Goal: Task Accomplishment & Management: Use online tool/utility

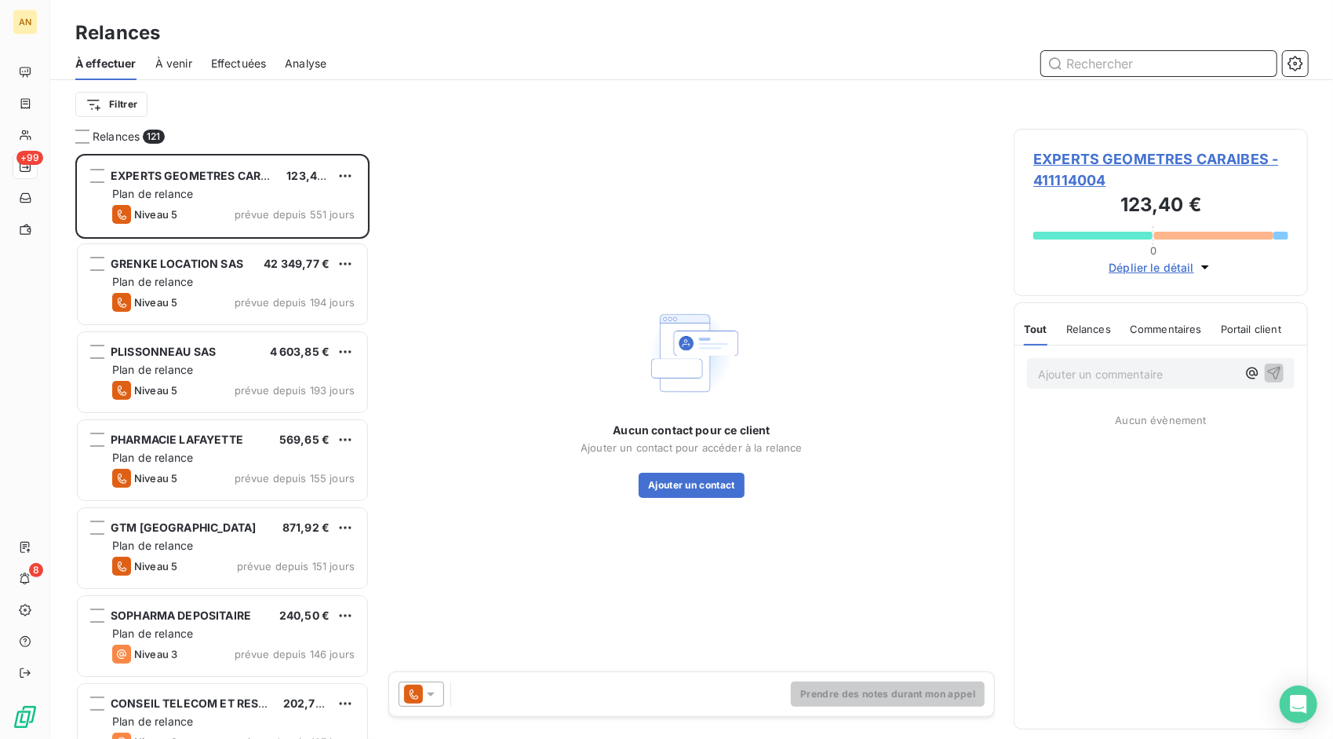
scroll to position [573, 283]
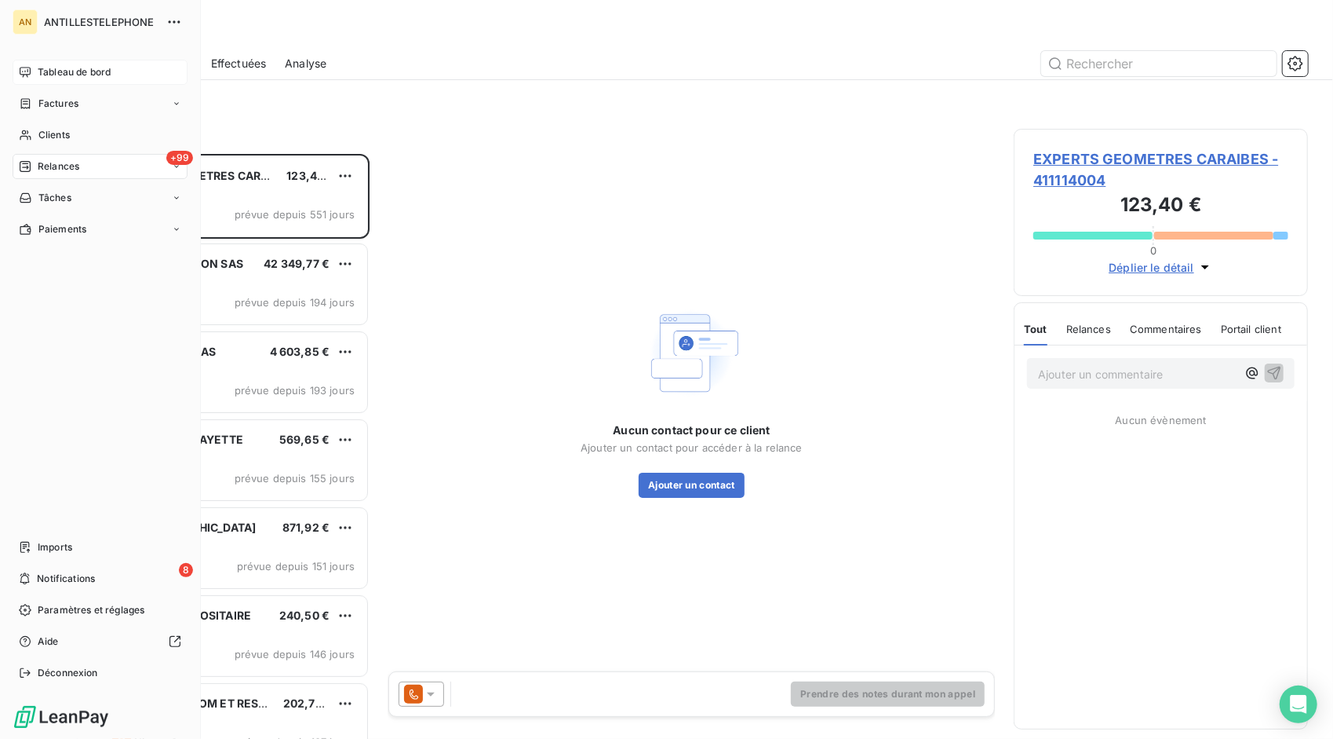
click at [45, 71] on span "Tableau de bord" at bounding box center [74, 72] width 73 height 14
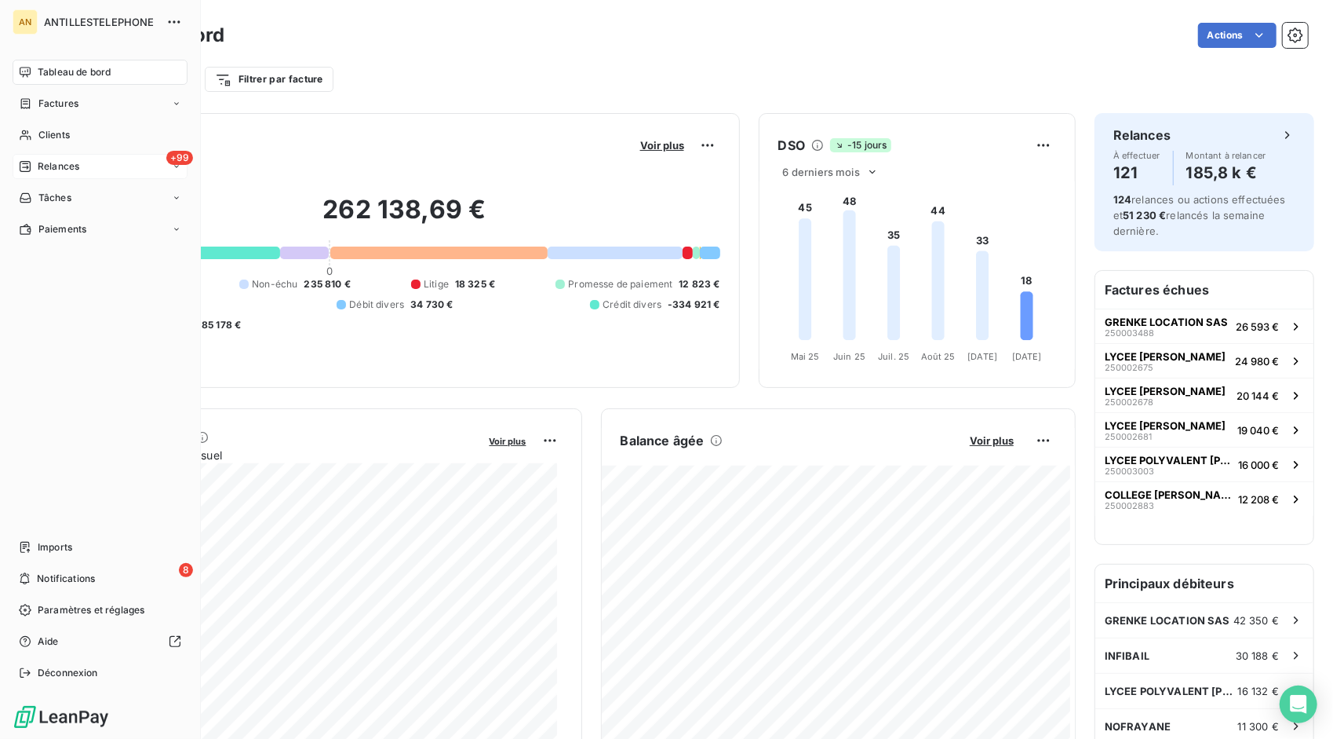
click at [69, 166] on span "Relances" at bounding box center [59, 166] width 42 height 14
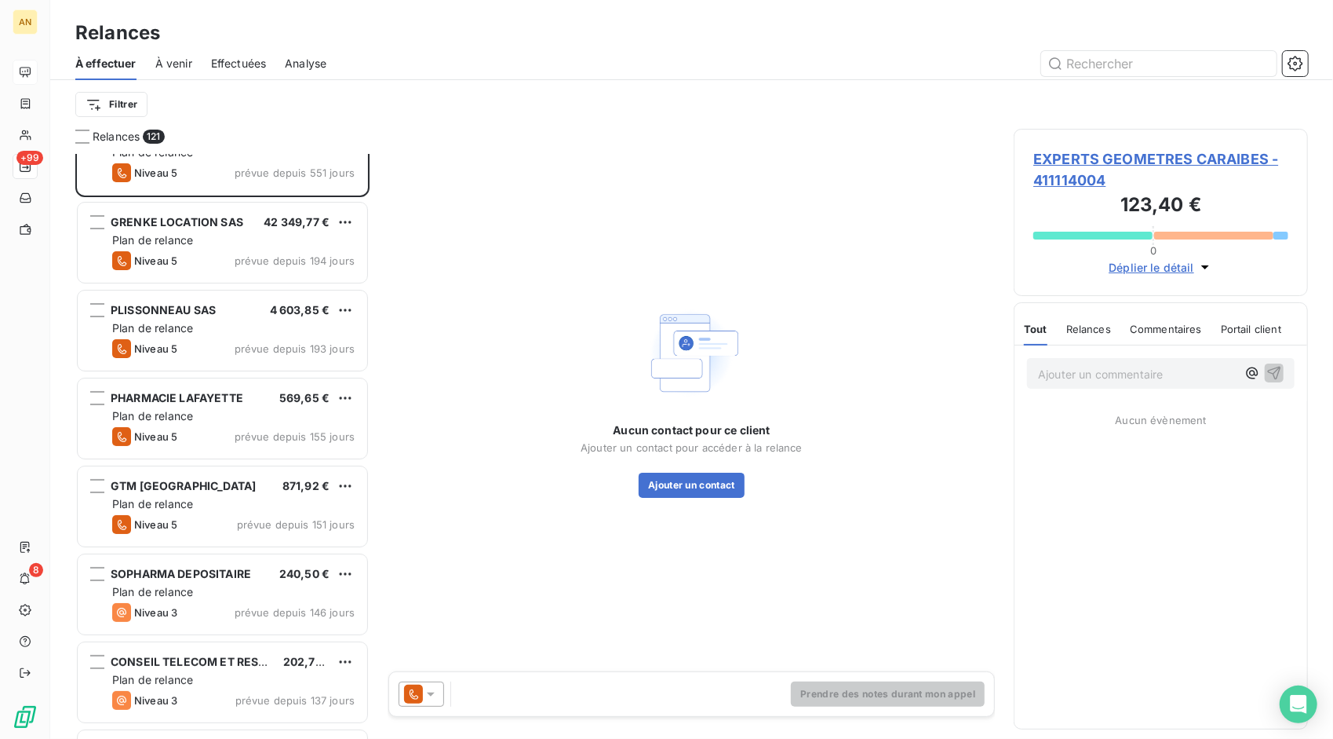
scroll to position [78, 0]
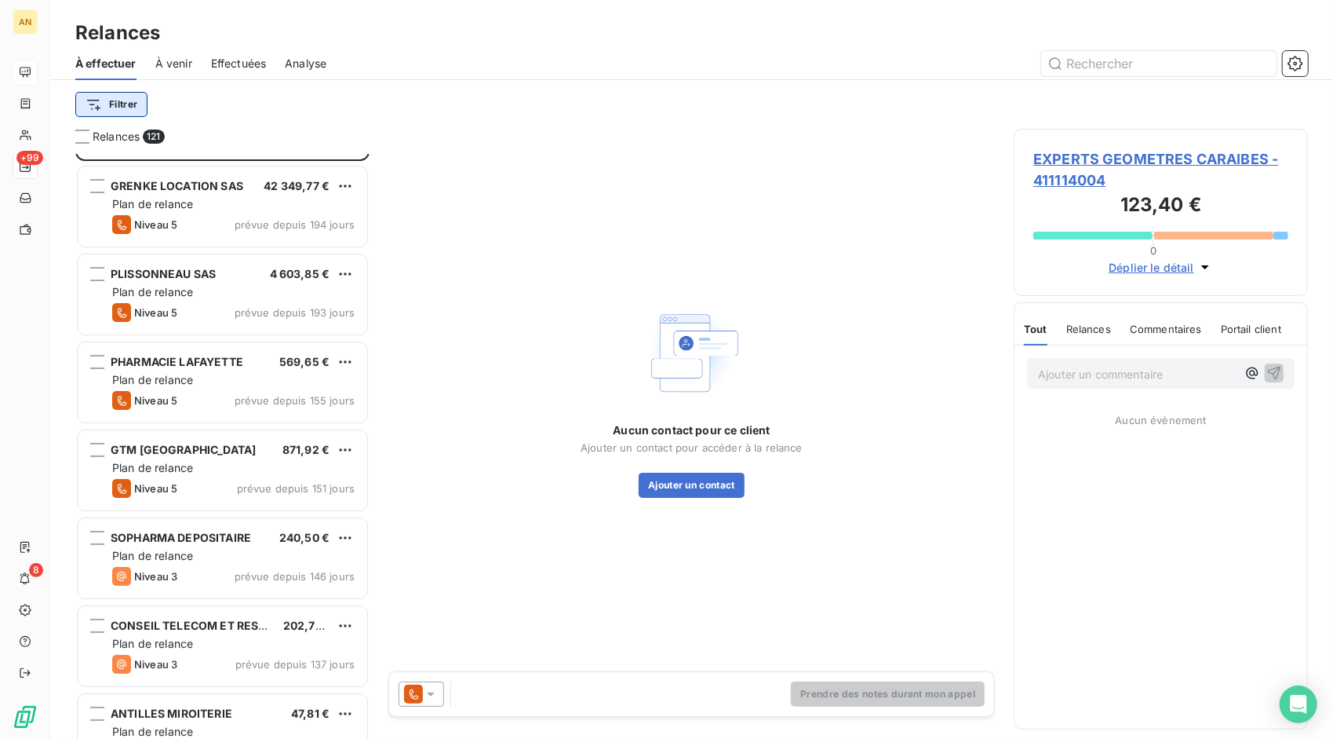
click at [112, 102] on html "AN +99 8 Relances À effectuer À venir Effectuées Analyse Filtrer Relances 121 E…" at bounding box center [666, 369] width 1333 height 739
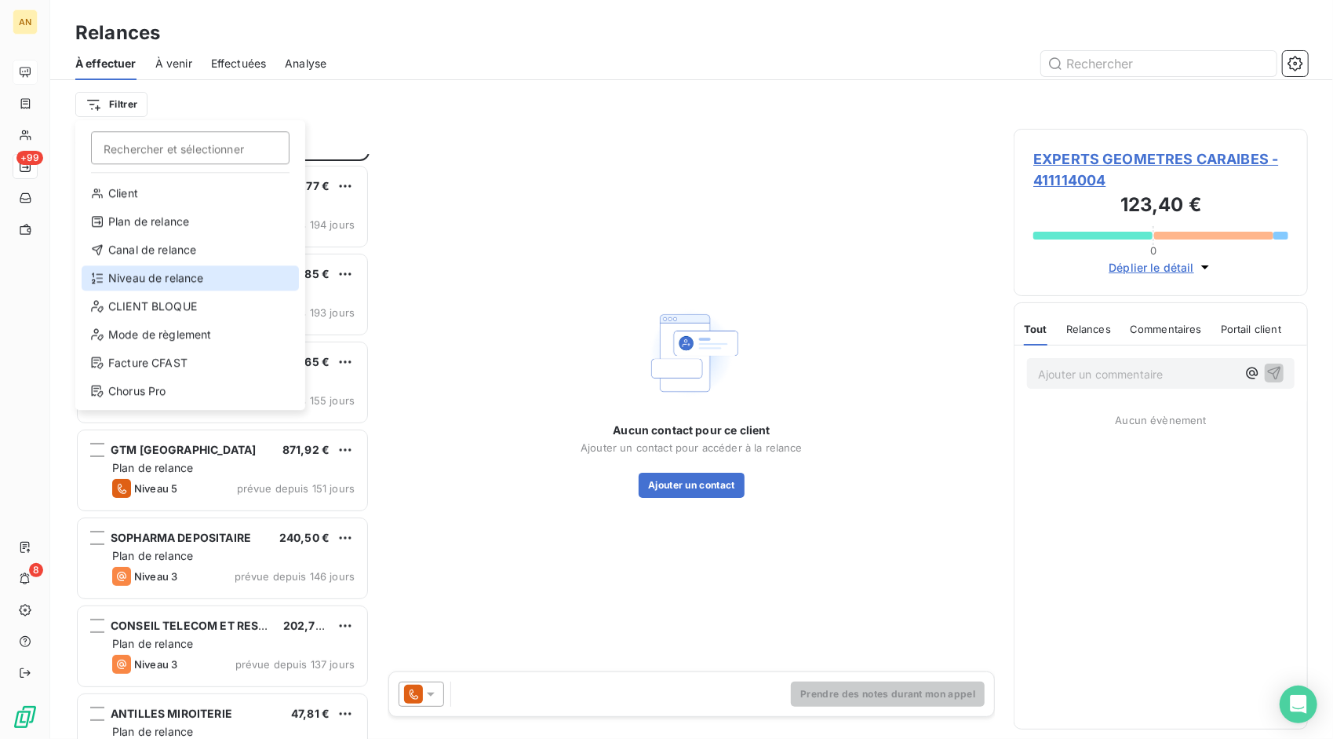
click at [122, 278] on div "Niveau de relance" at bounding box center [190, 277] width 217 height 25
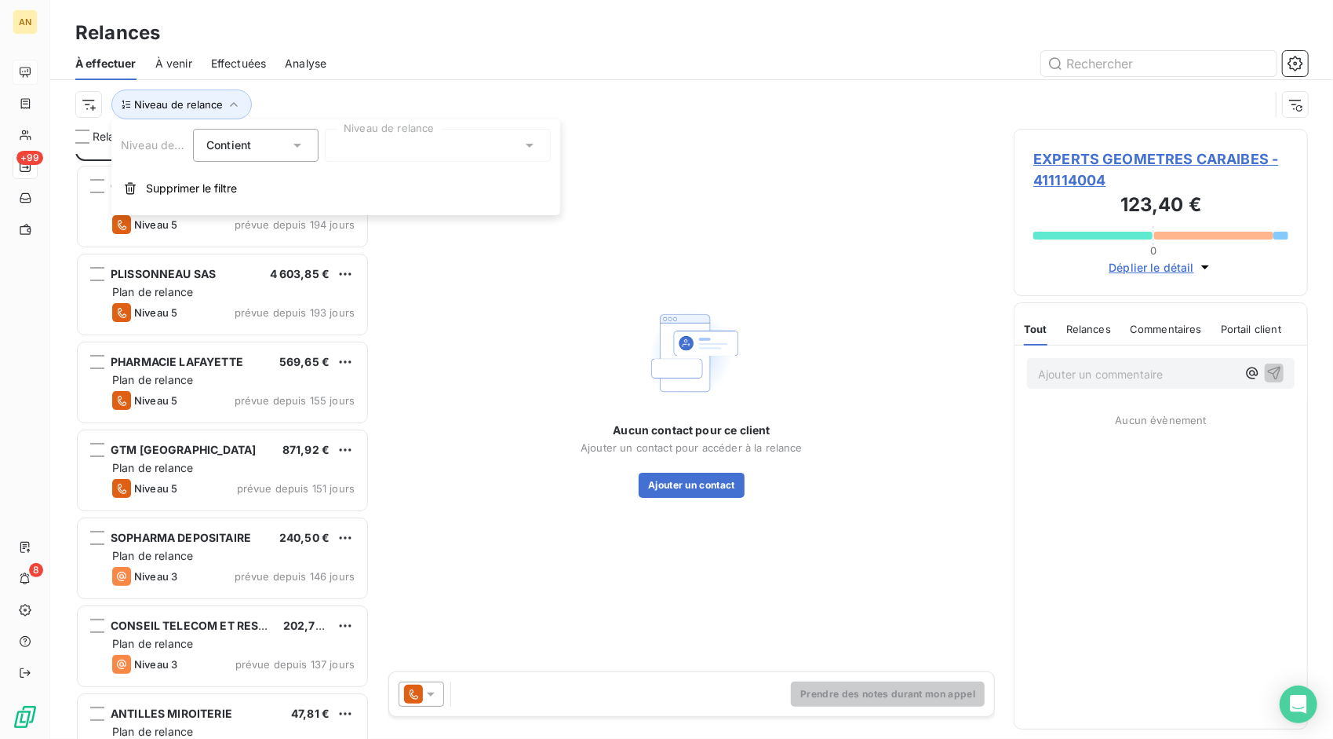
click at [414, 138] on div at bounding box center [438, 145] width 226 height 33
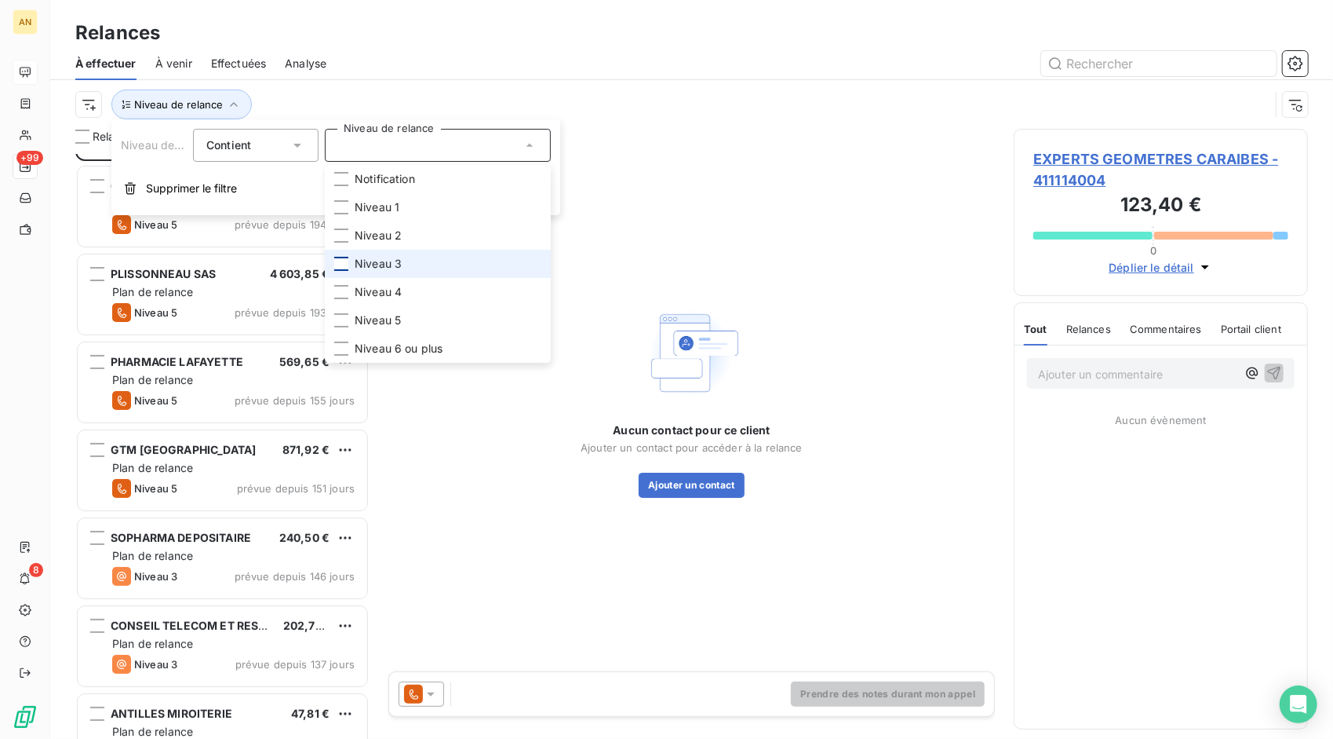
click at [337, 267] on div at bounding box center [341, 264] width 14 height 14
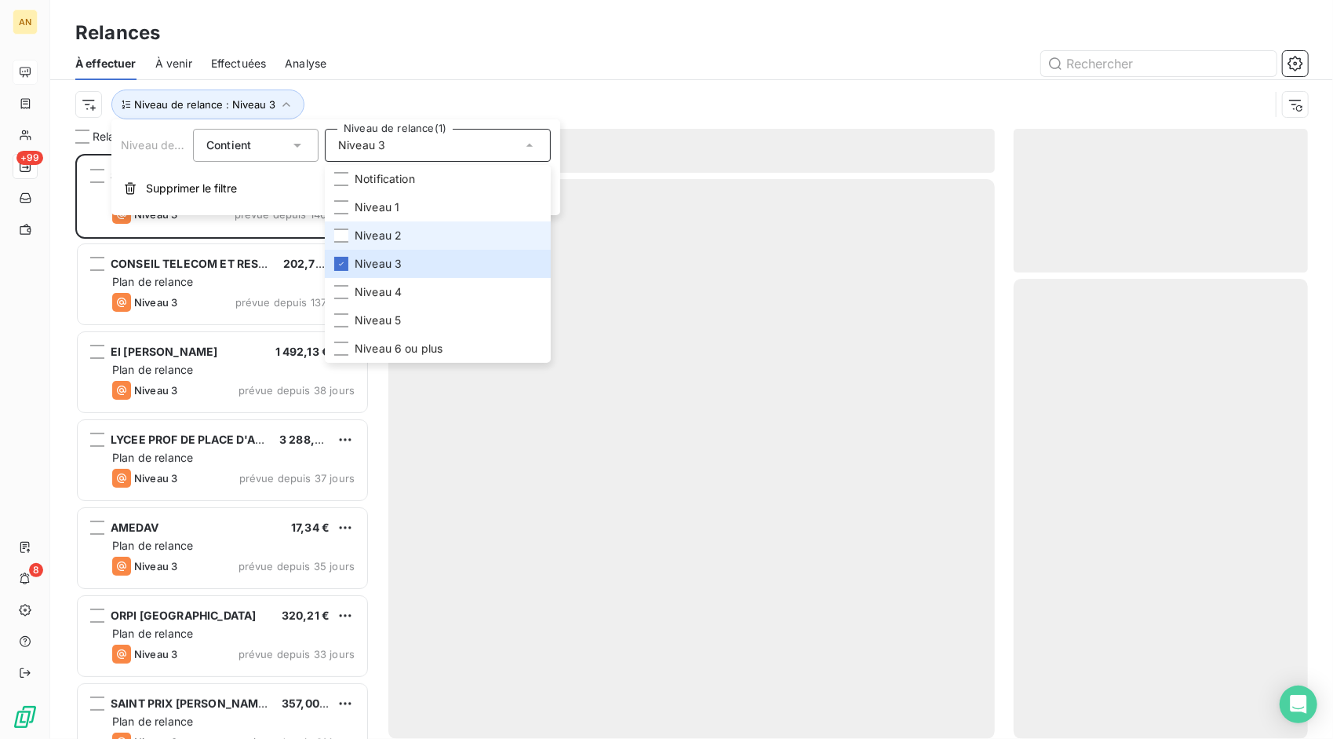
scroll to position [573, 283]
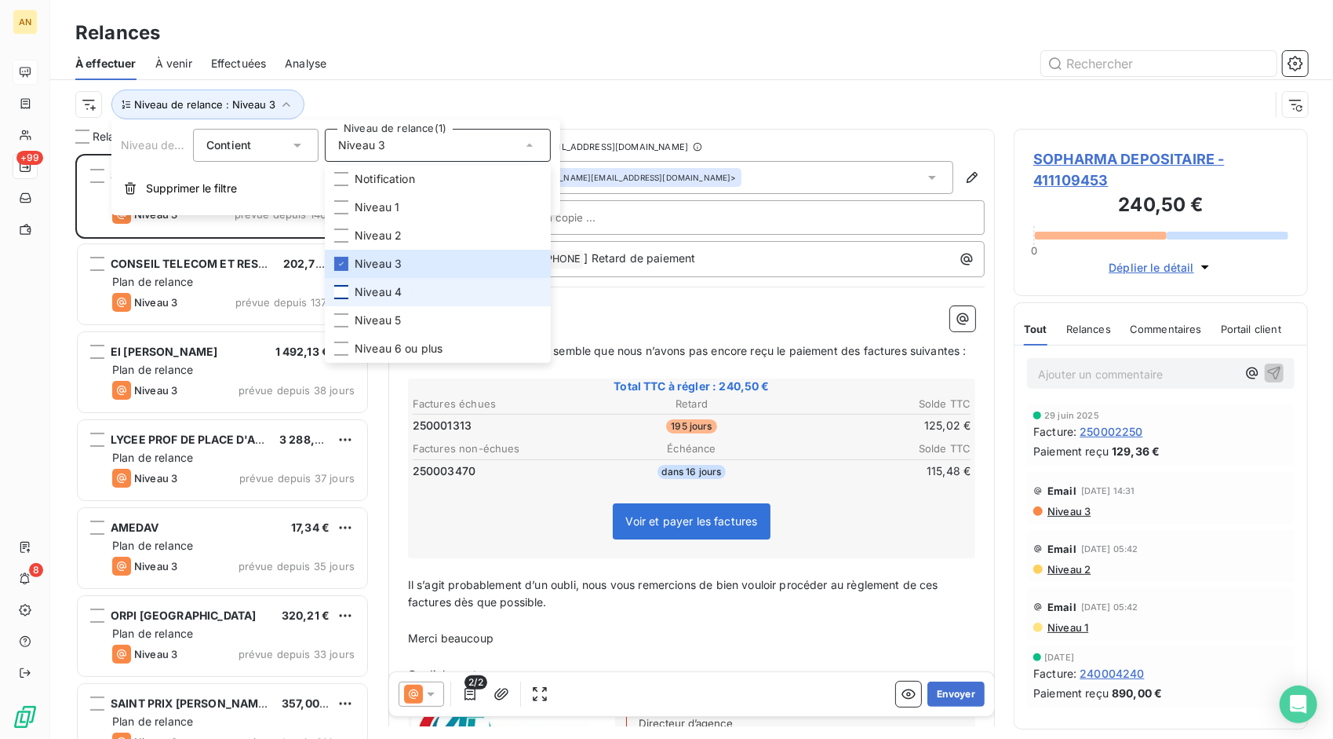
click at [335, 294] on div at bounding box center [341, 292] width 14 height 14
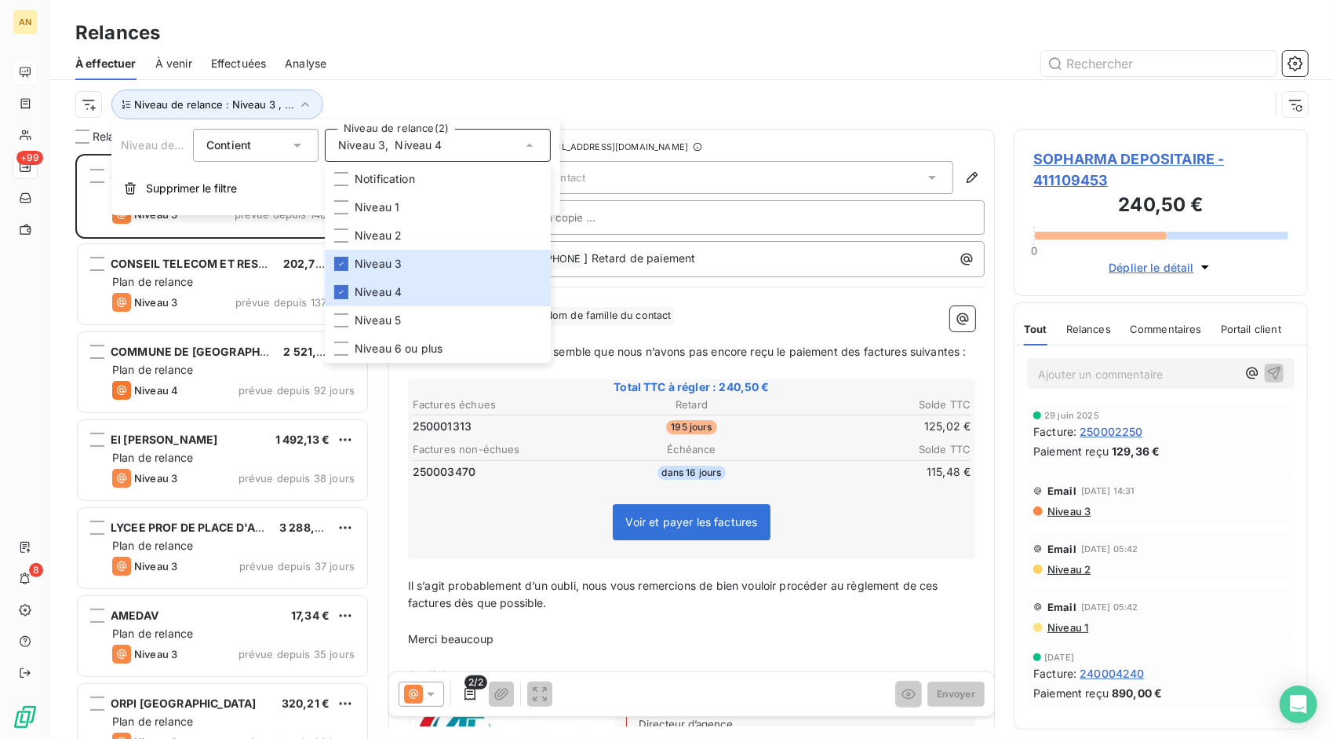
click at [579, 27] on div "Relances" at bounding box center [691, 33] width 1283 height 28
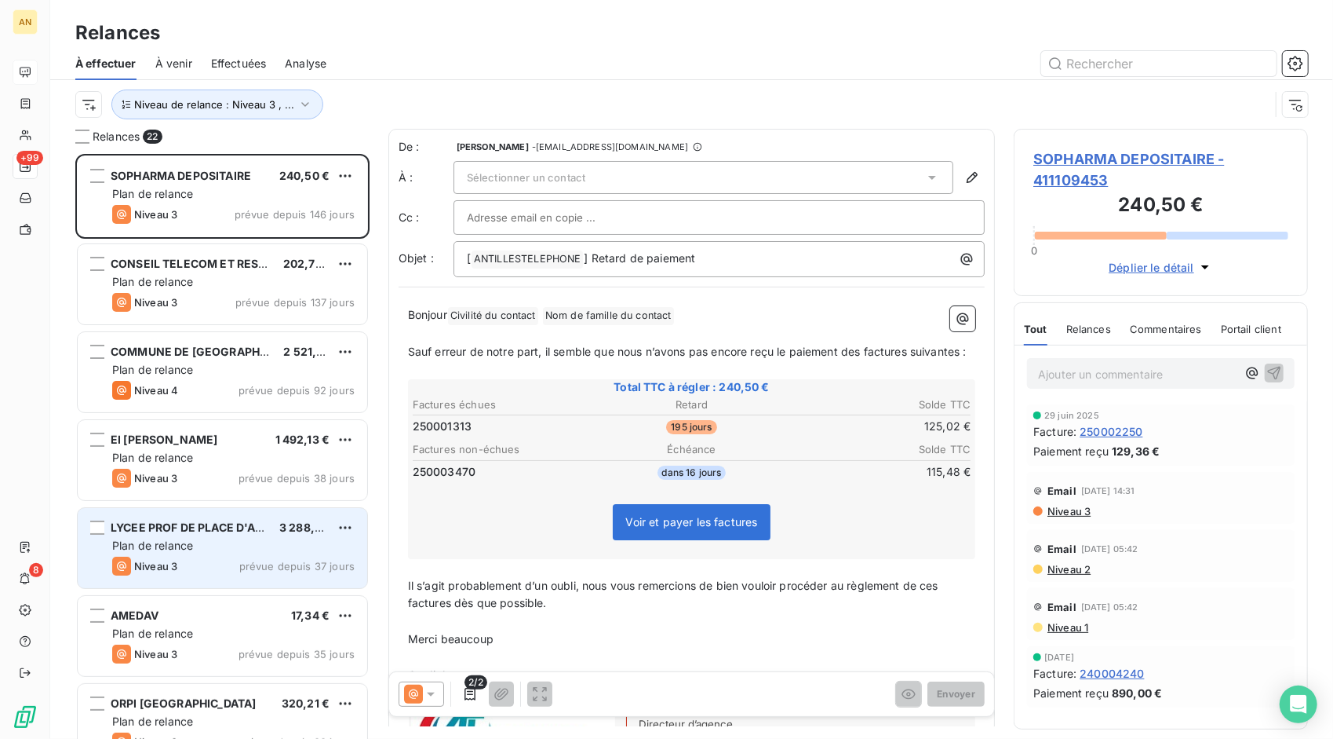
click at [225, 562] on div "Niveau 3 prévue depuis 37 jours" at bounding box center [233, 565] width 243 height 19
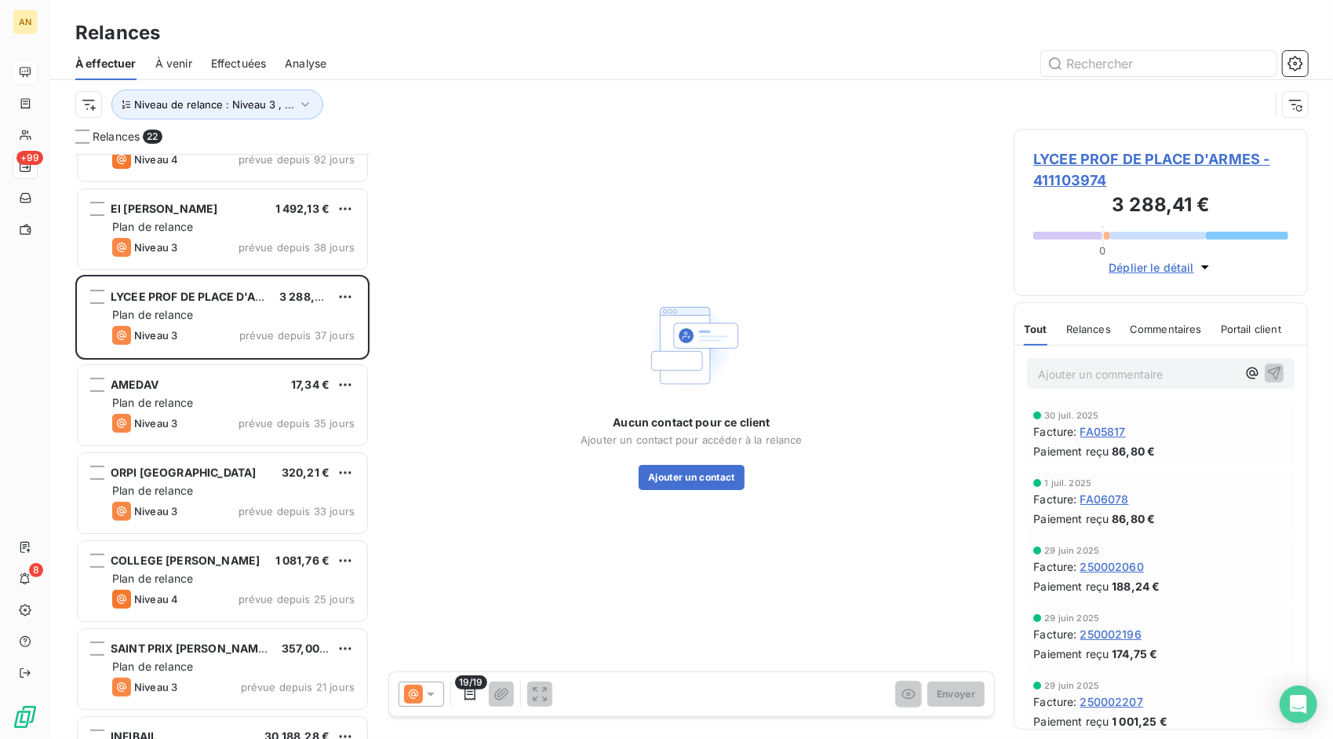
scroll to position [235, 0]
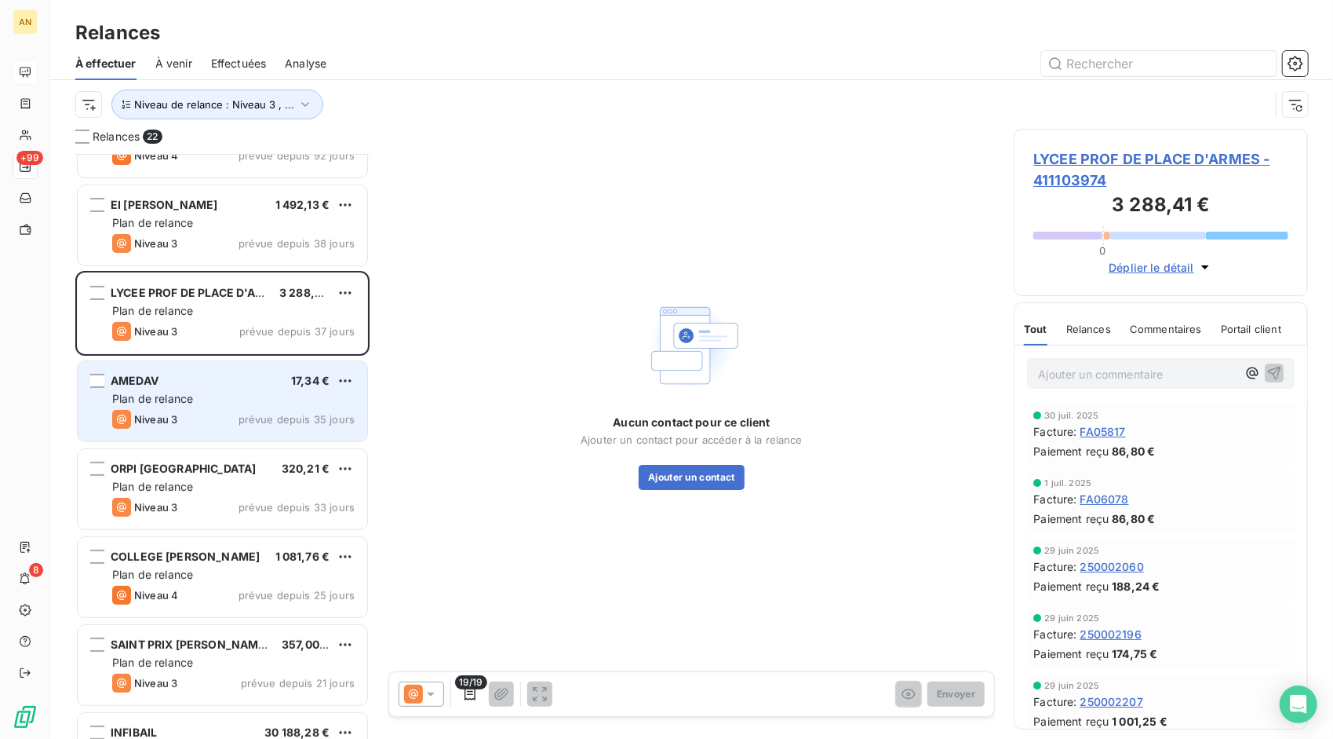
click at [198, 412] on div "Niveau 3 prévue depuis 35 jours" at bounding box center [233, 419] width 243 height 19
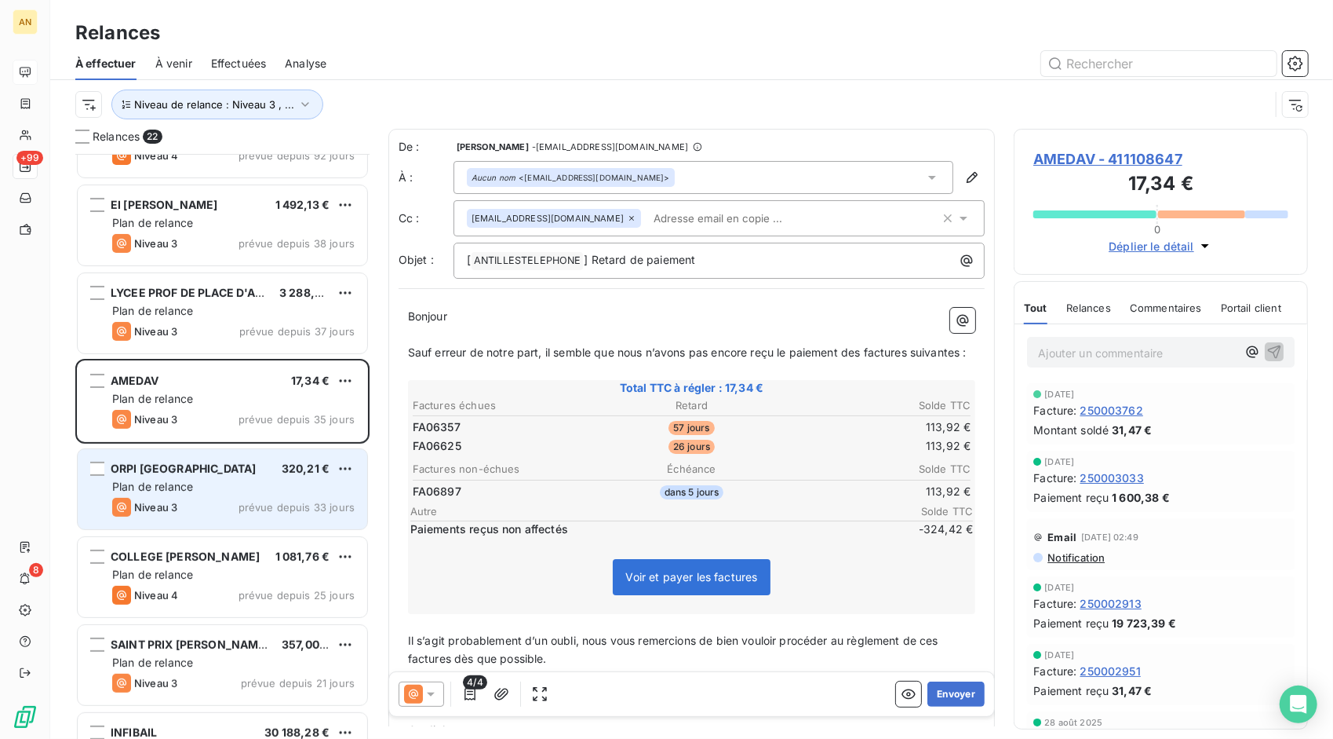
click at [192, 472] on span "ORPI [GEOGRAPHIC_DATA]" at bounding box center [183, 467] width 145 height 13
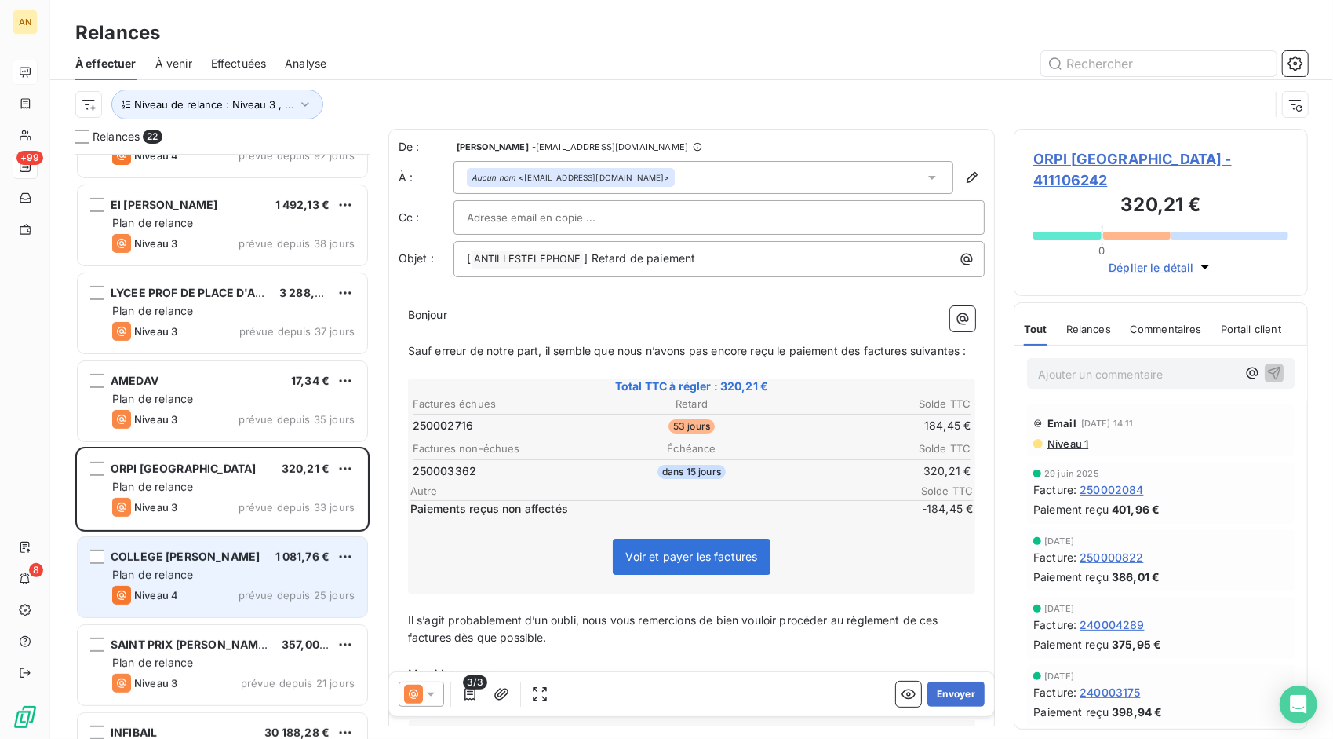
click at [199, 575] on div "Plan de relance" at bounding box center [233, 575] width 243 height 16
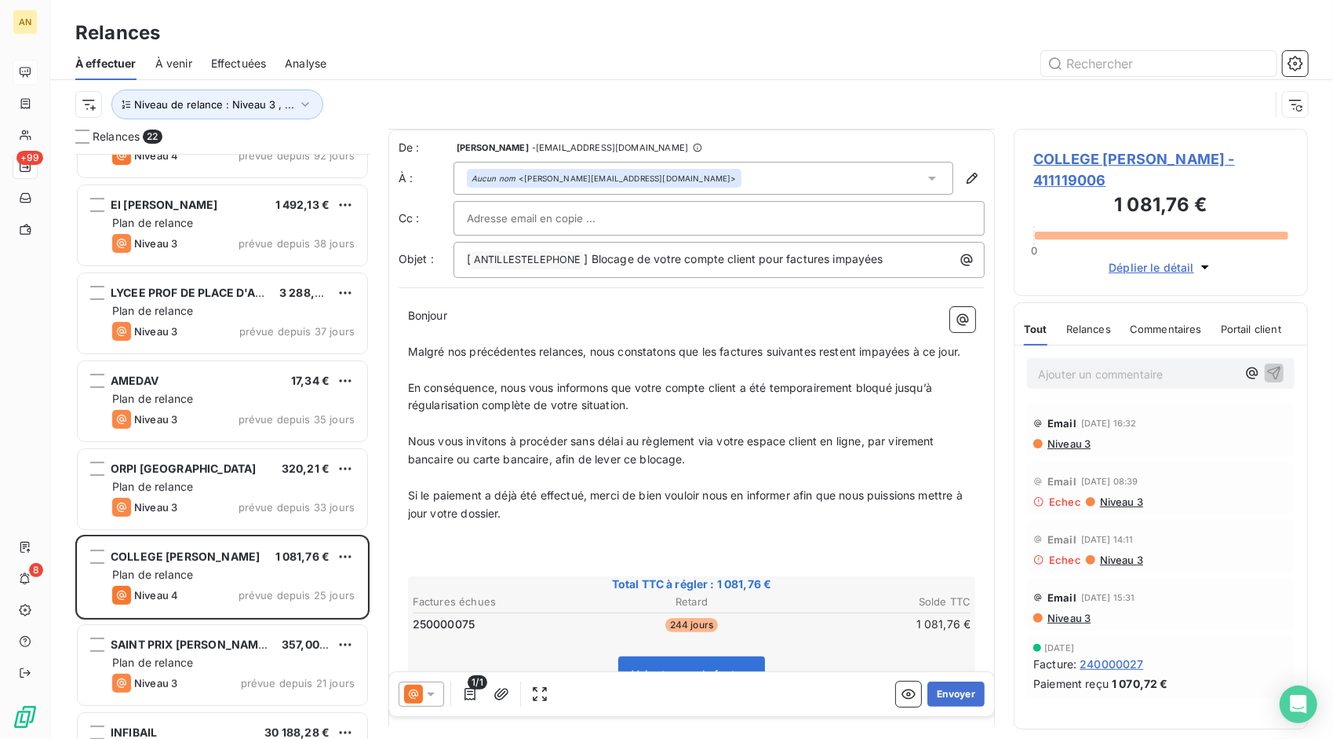
click at [1075, 154] on span "COLLEGE [PERSON_NAME] - 411119006" at bounding box center [1161, 169] width 255 height 42
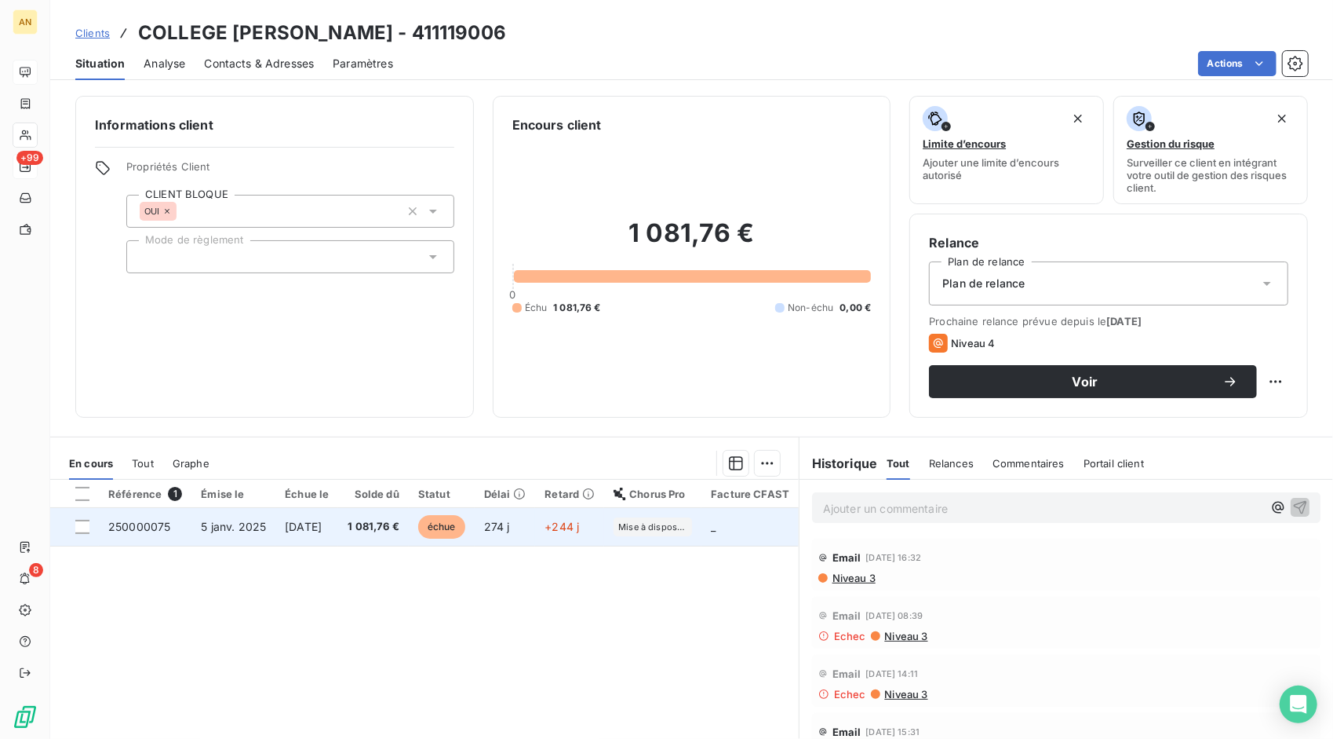
click at [224, 537] on td "5 janv. 2025" at bounding box center [234, 527] width 84 height 38
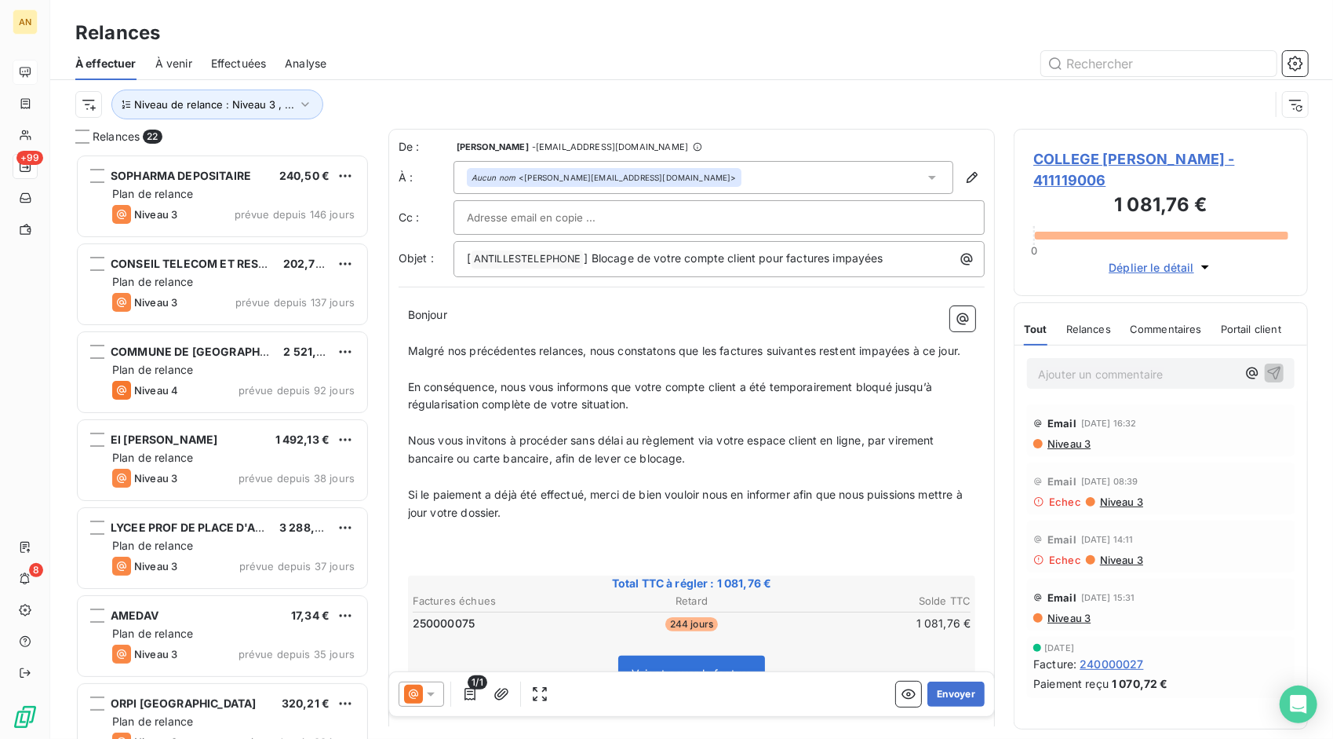
scroll to position [573, 283]
click at [936, 692] on button "Envoyer" at bounding box center [956, 693] width 57 height 25
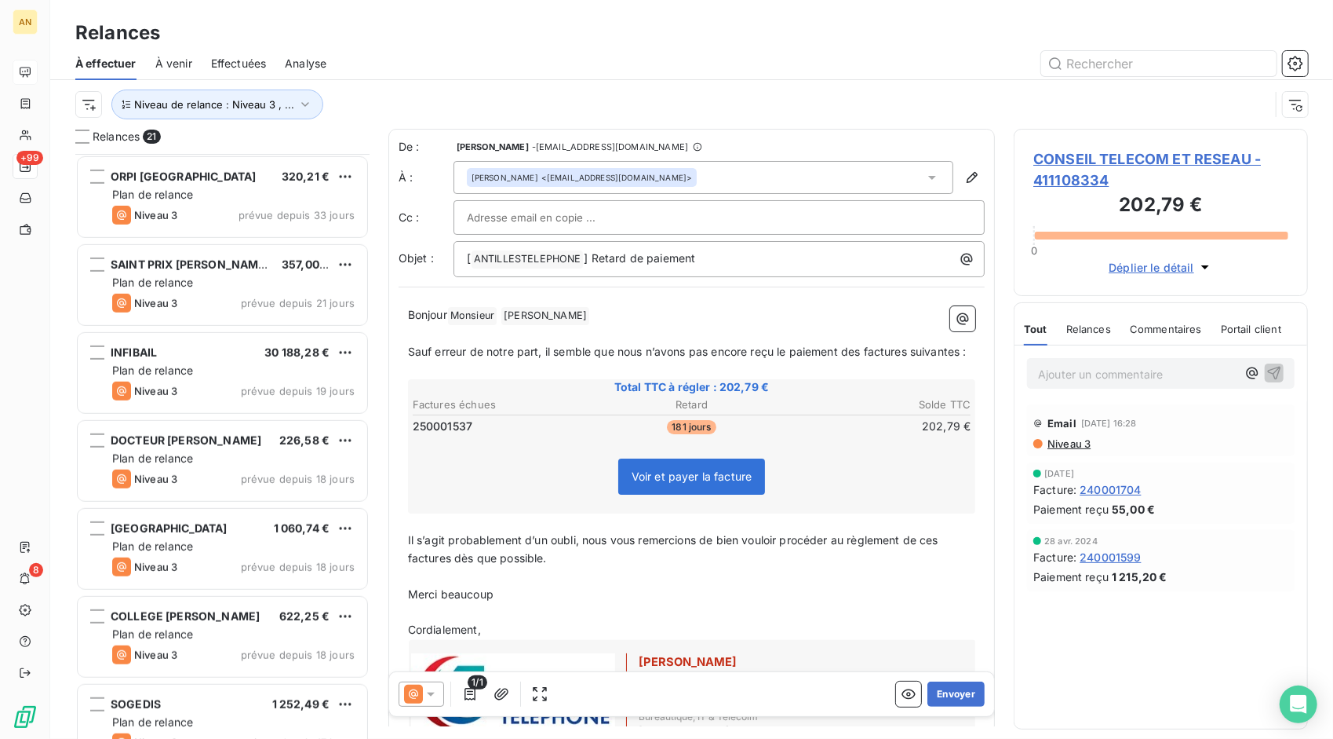
scroll to position [628, 0]
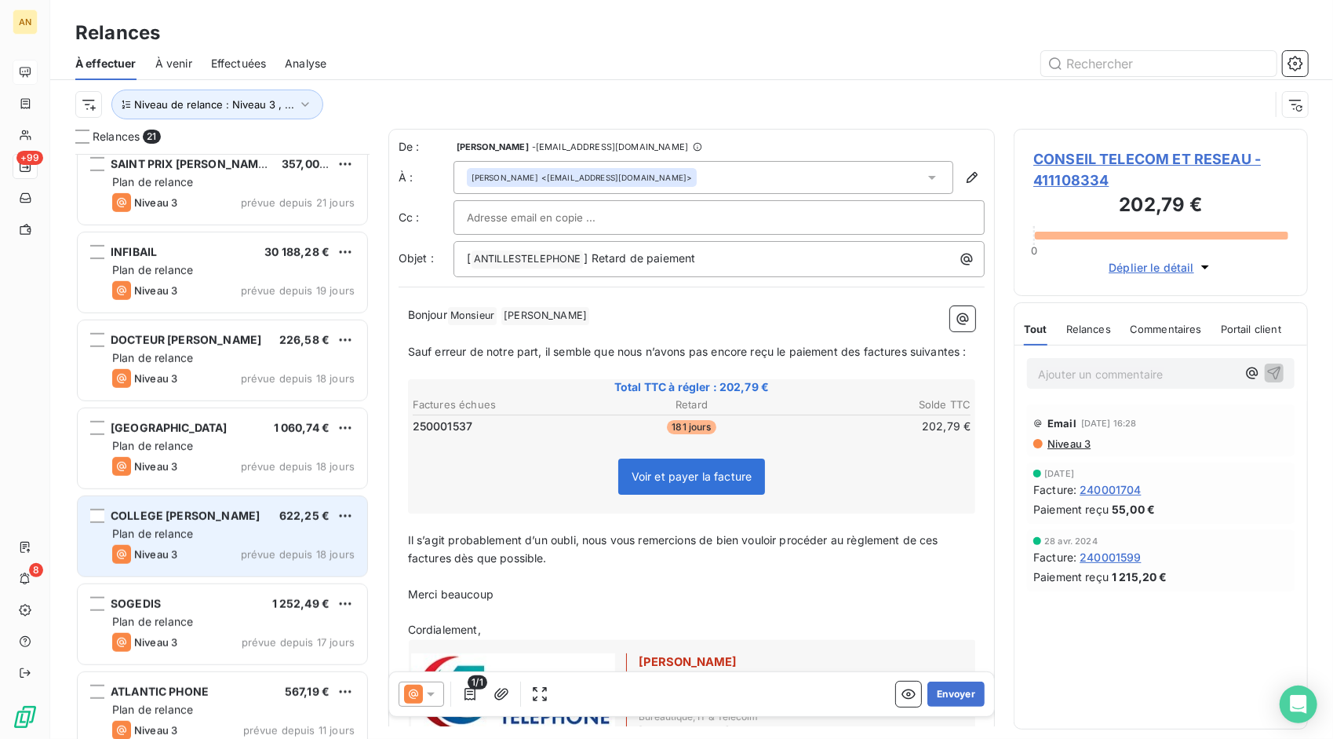
click at [231, 553] on div "Niveau 3 prévue depuis 18 jours" at bounding box center [233, 554] width 243 height 19
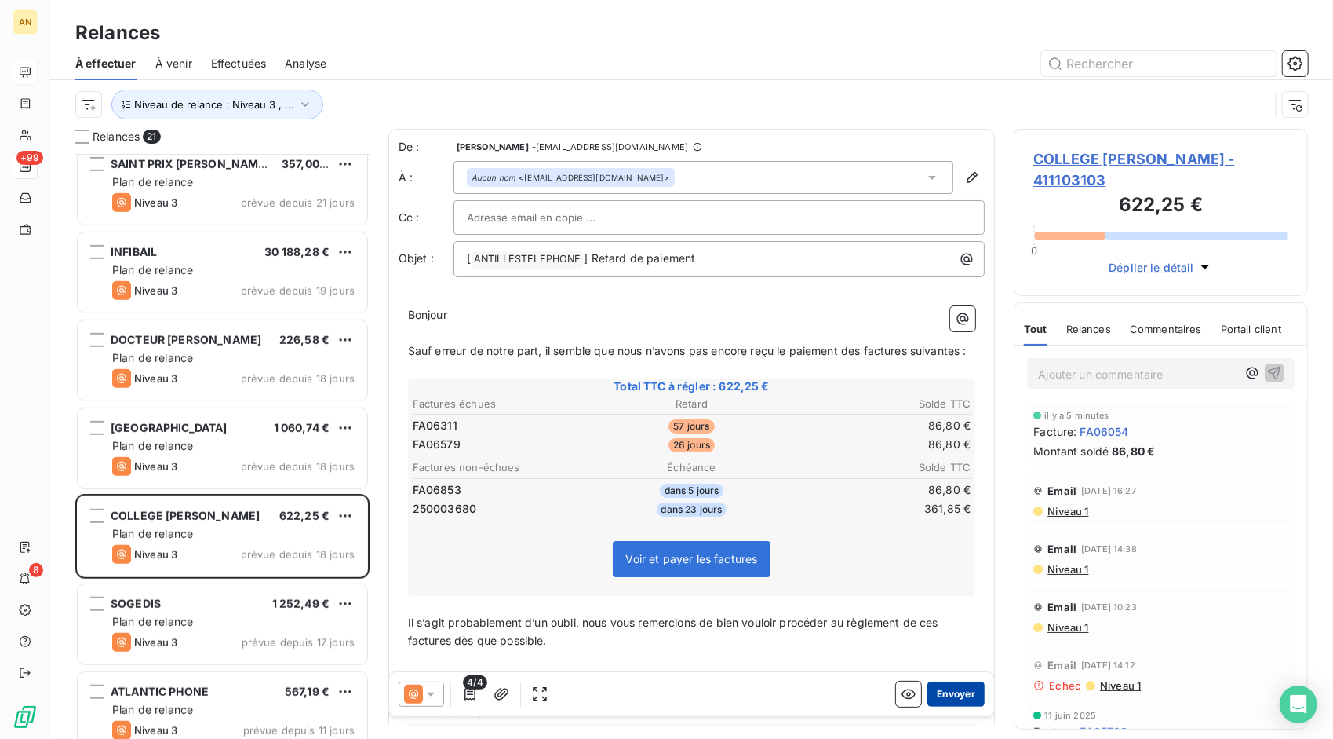
click at [941, 692] on button "Envoyer" at bounding box center [956, 693] width 57 height 25
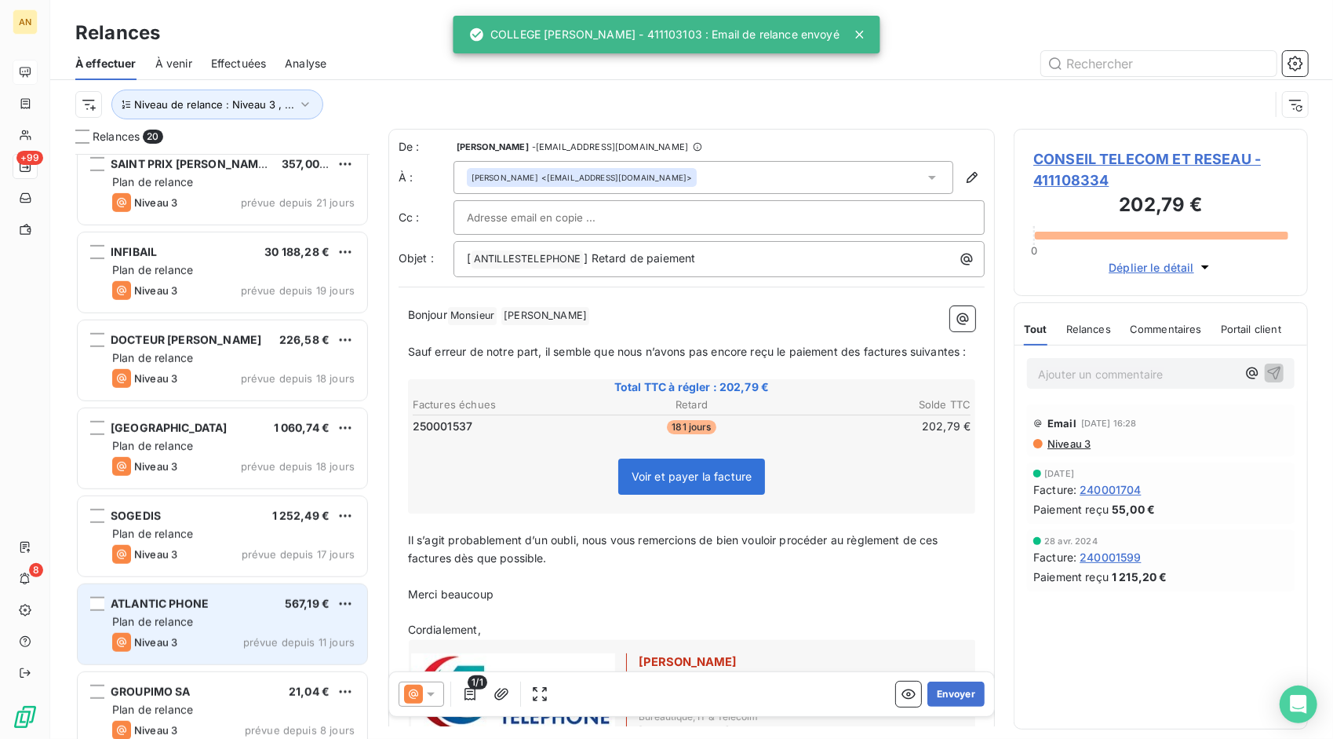
click at [267, 645] on span "prévue depuis 11 jours" at bounding box center [298, 642] width 111 height 13
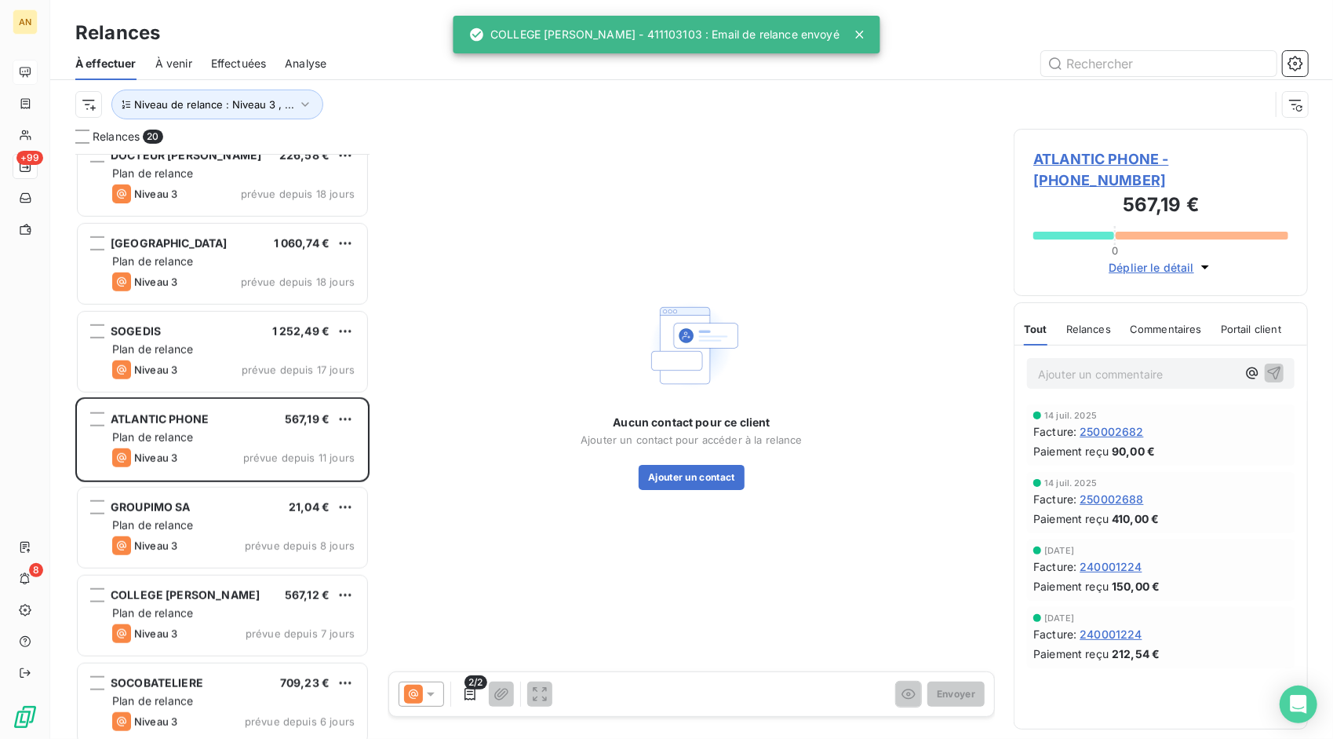
scroll to position [863, 0]
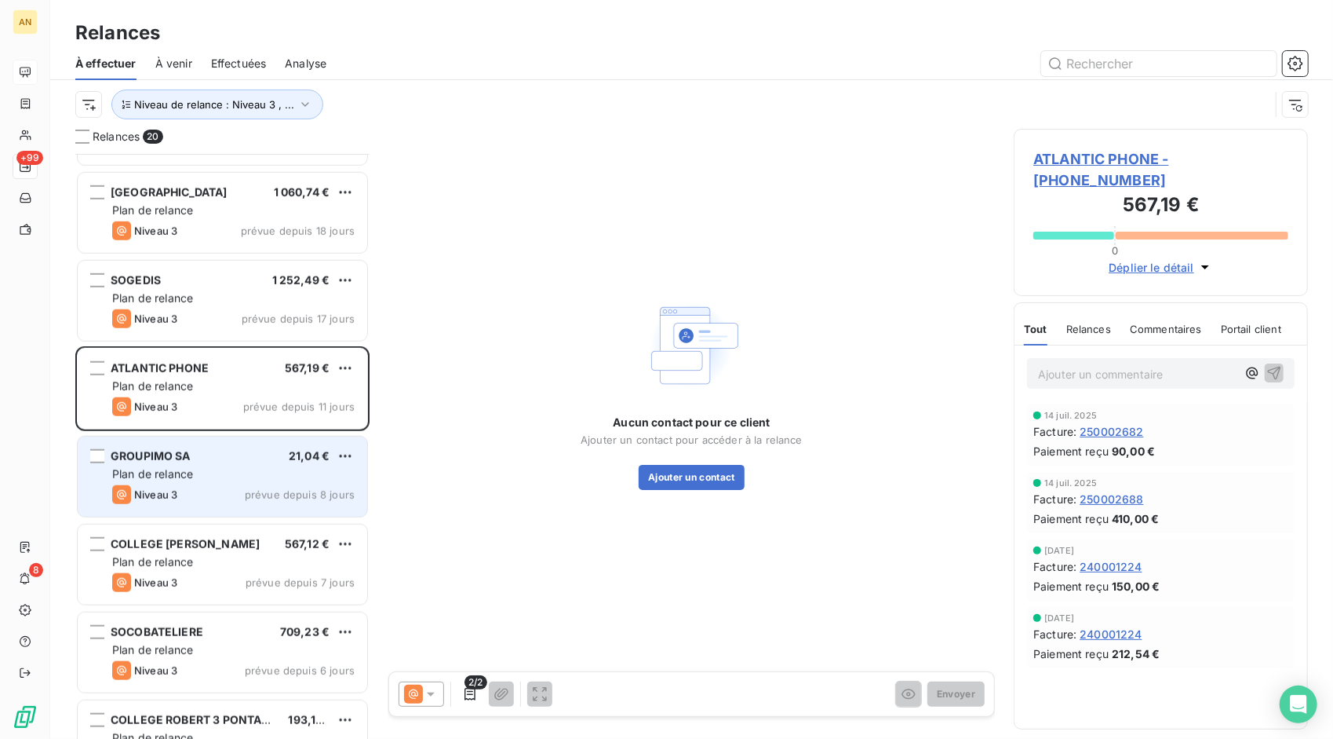
click at [213, 487] on div "Niveau 3 prévue depuis 8 jours" at bounding box center [233, 494] width 243 height 19
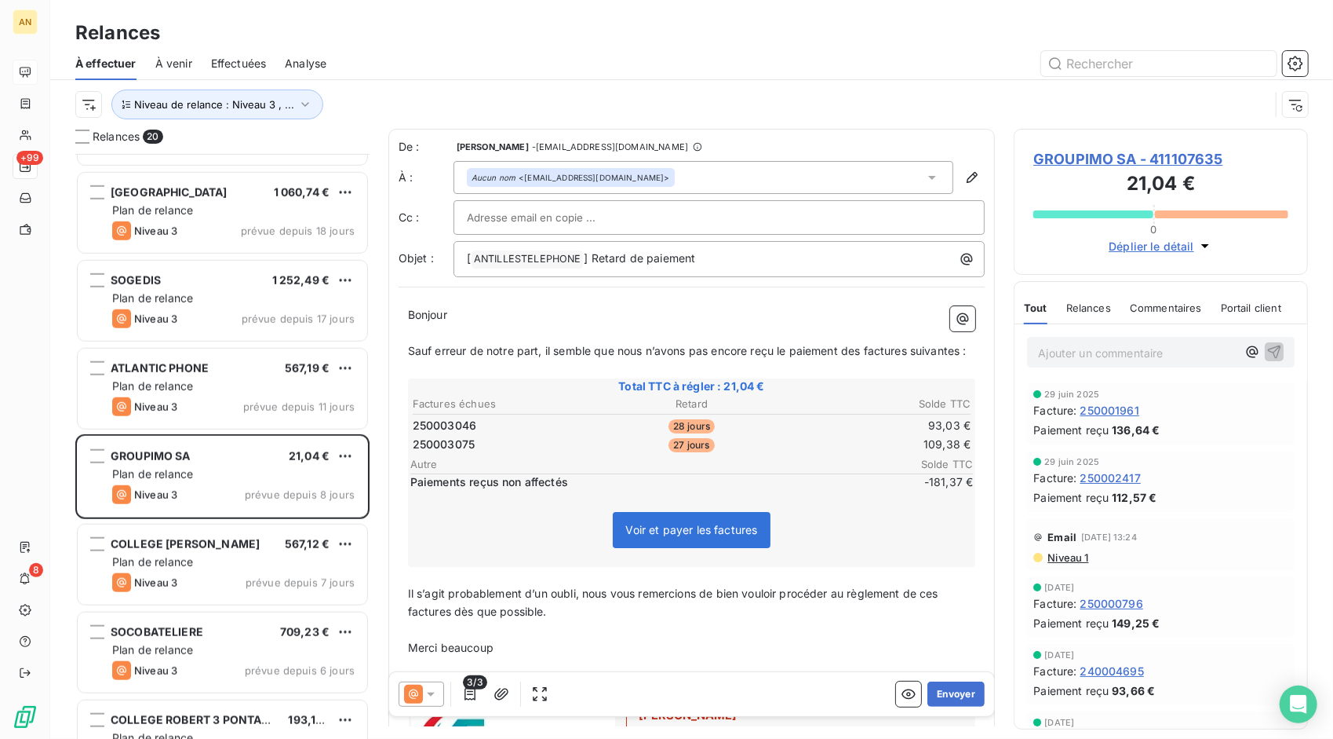
click at [1100, 159] on span "GROUPIMO SA - 411107635" at bounding box center [1161, 158] width 255 height 21
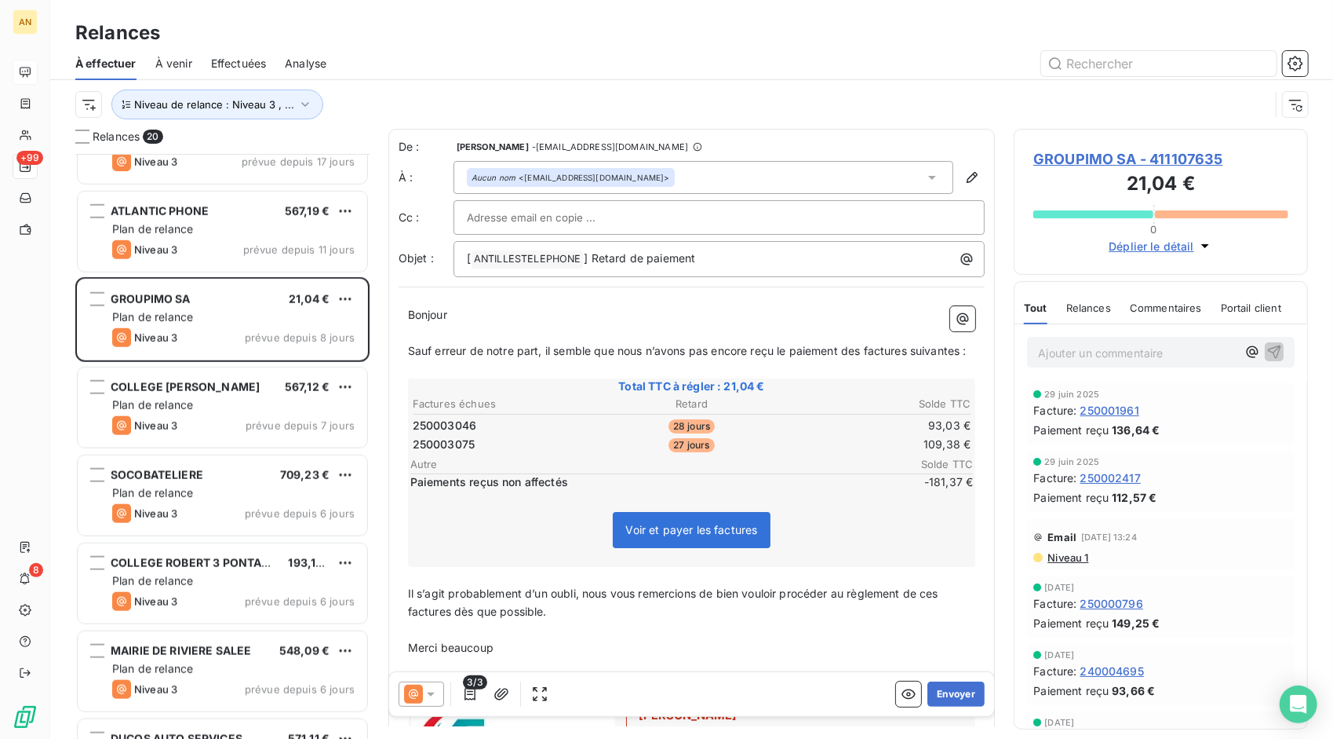
scroll to position [1173, 0]
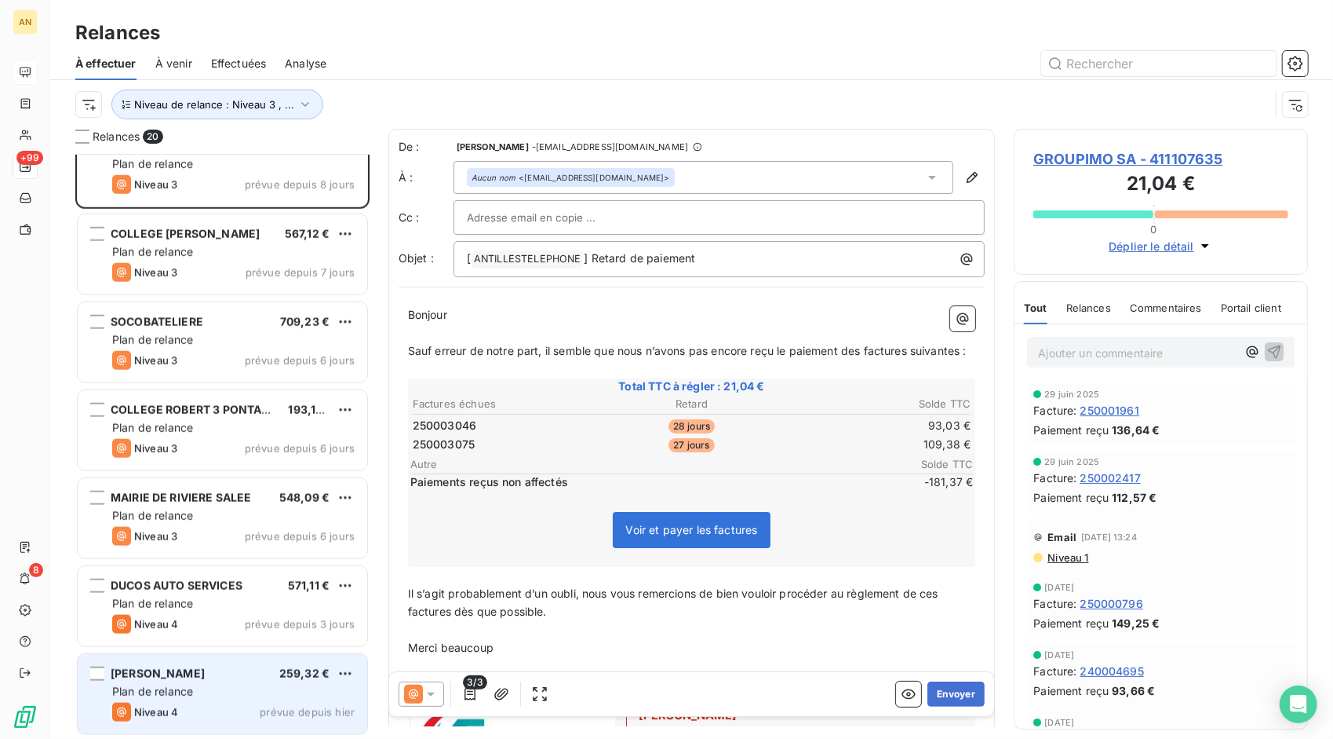
click at [216, 660] on div "[PERSON_NAME] 259,32 € Plan de relance Niveau 4 prévue depuis [DATE]" at bounding box center [223, 694] width 290 height 80
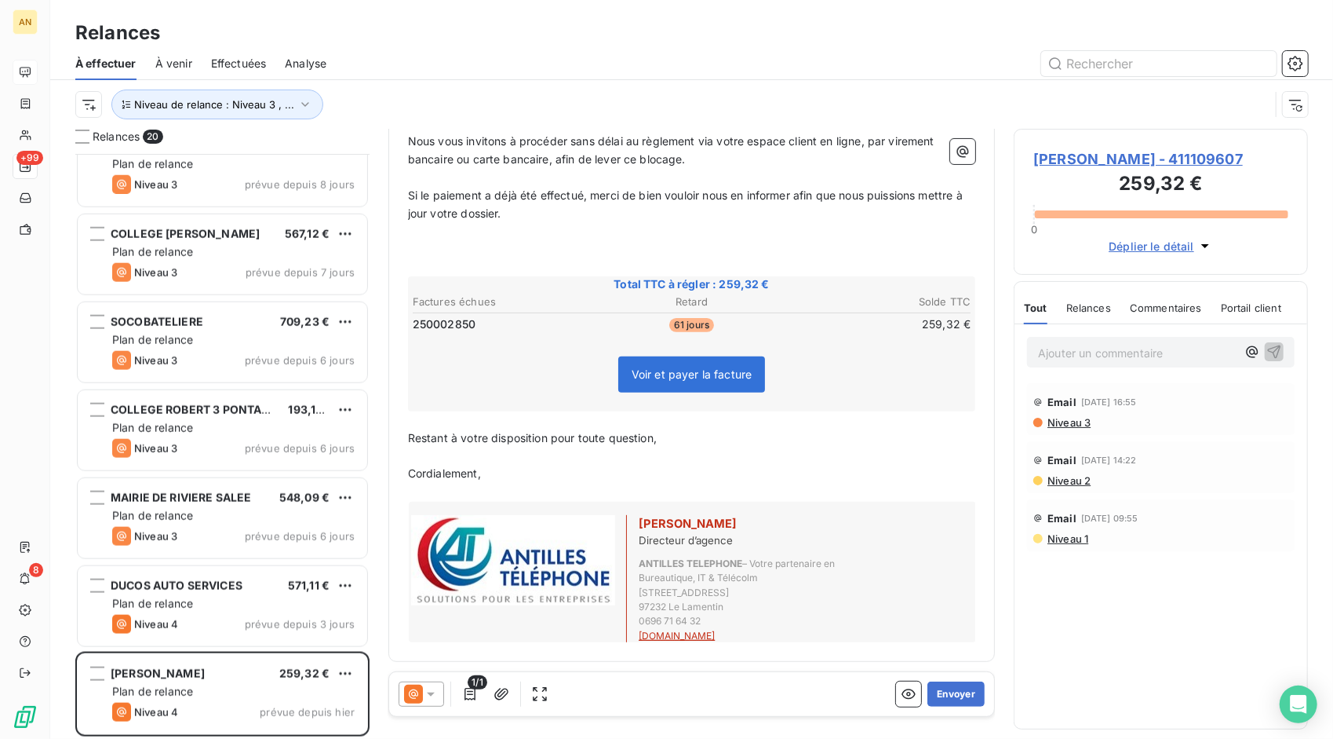
scroll to position [316, 0]
click at [928, 692] on button "Envoyer" at bounding box center [956, 693] width 57 height 25
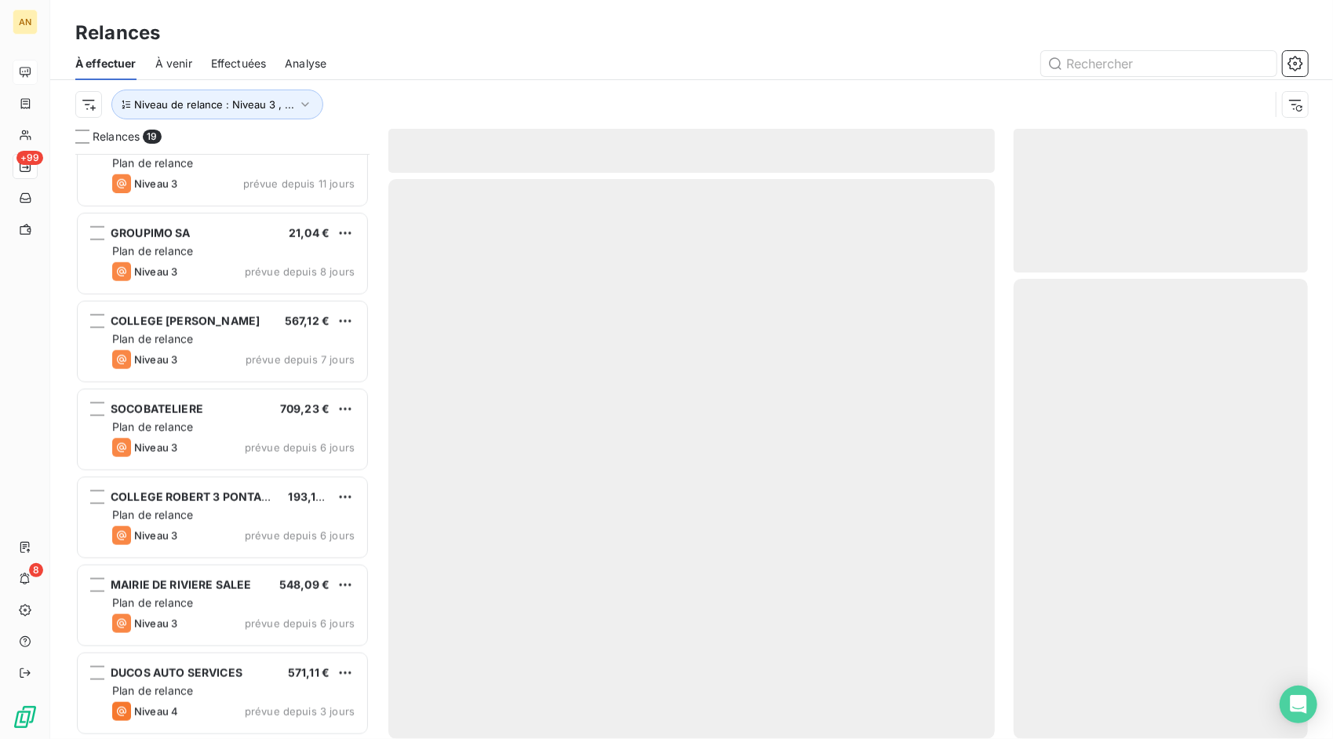
scroll to position [1085, 0]
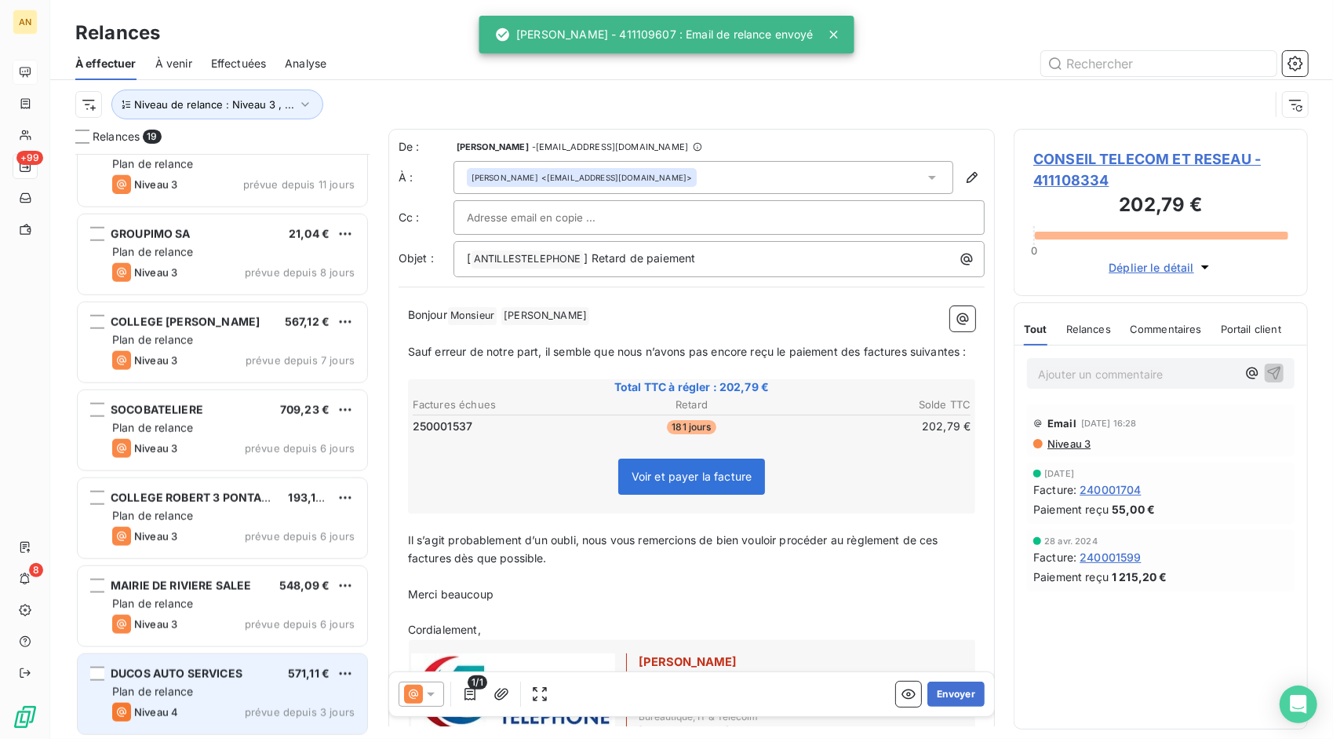
click at [215, 673] on span "DUCOS AUTO SERVICES" at bounding box center [177, 672] width 132 height 13
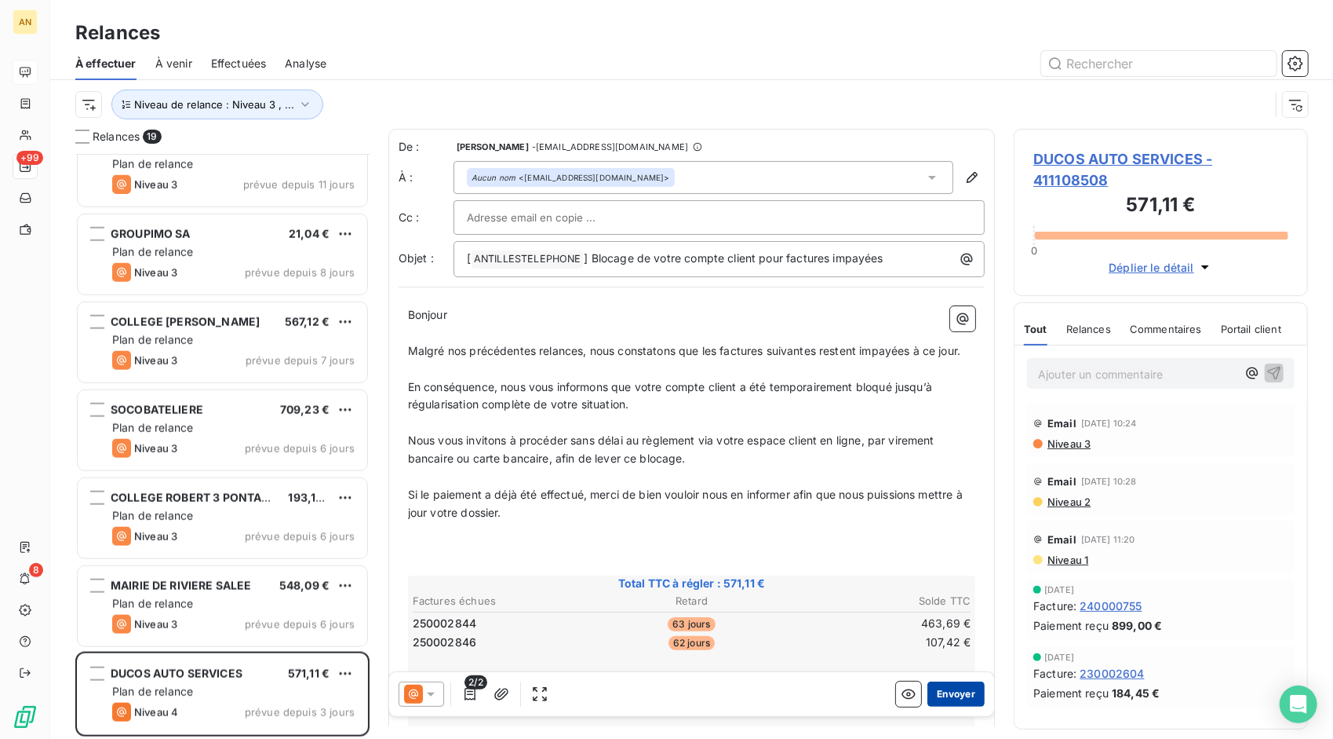
click at [932, 691] on button "Envoyer" at bounding box center [956, 693] width 57 height 25
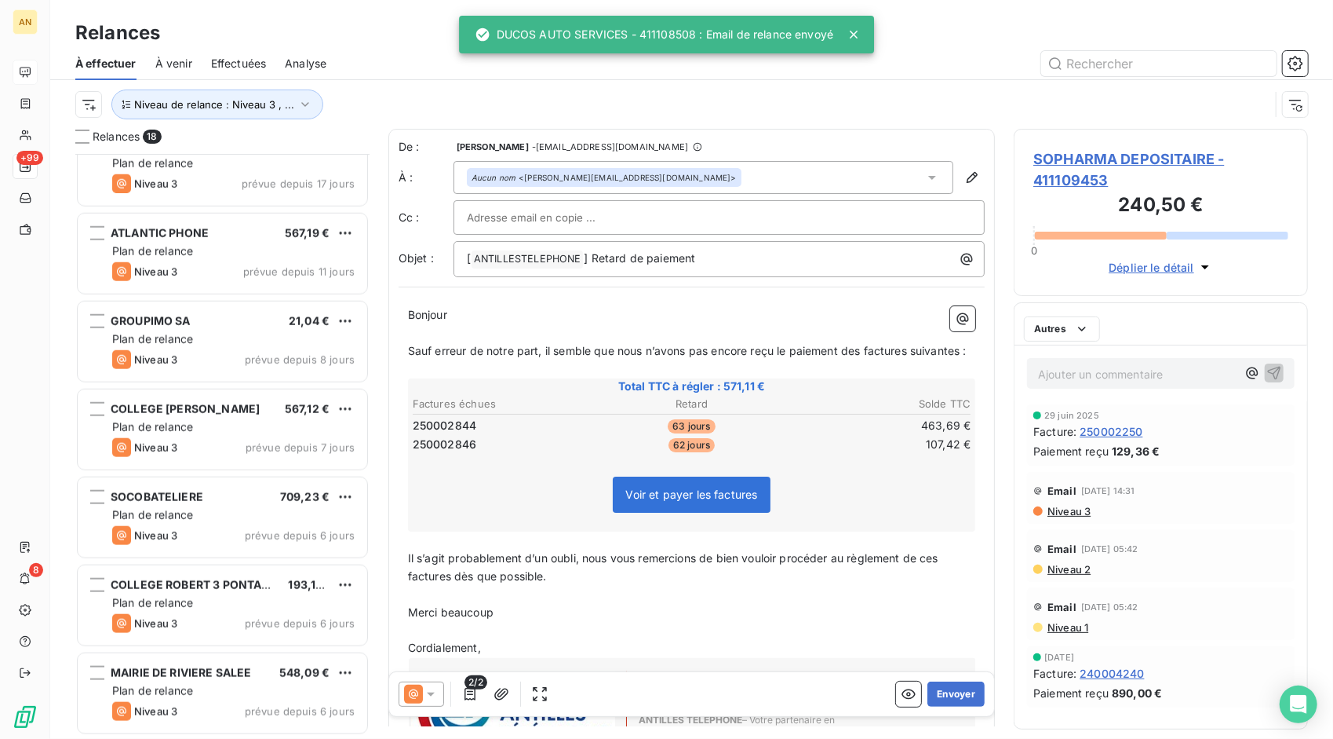
scroll to position [998, 0]
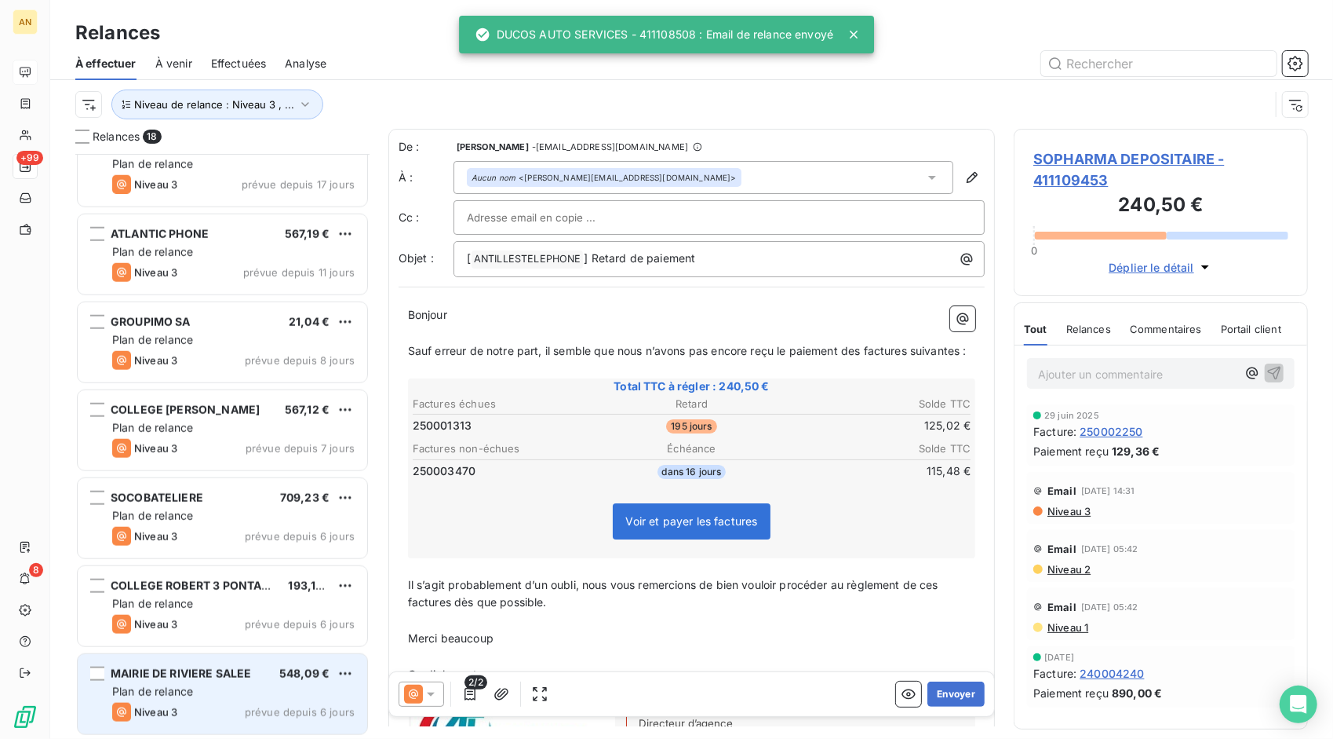
click at [201, 688] on div "Plan de relance" at bounding box center [233, 692] width 243 height 16
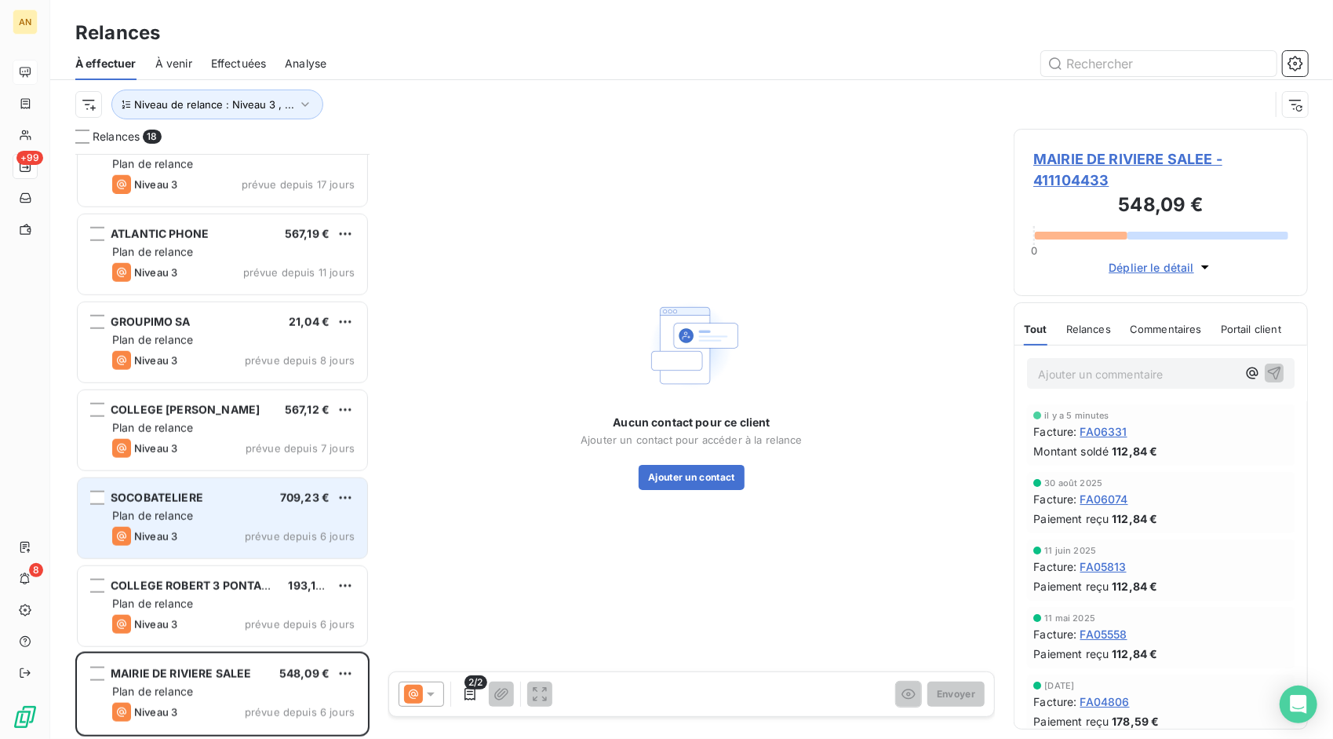
click at [279, 543] on div "Niveau 3 prévue depuis 6 jours" at bounding box center [233, 536] width 243 height 19
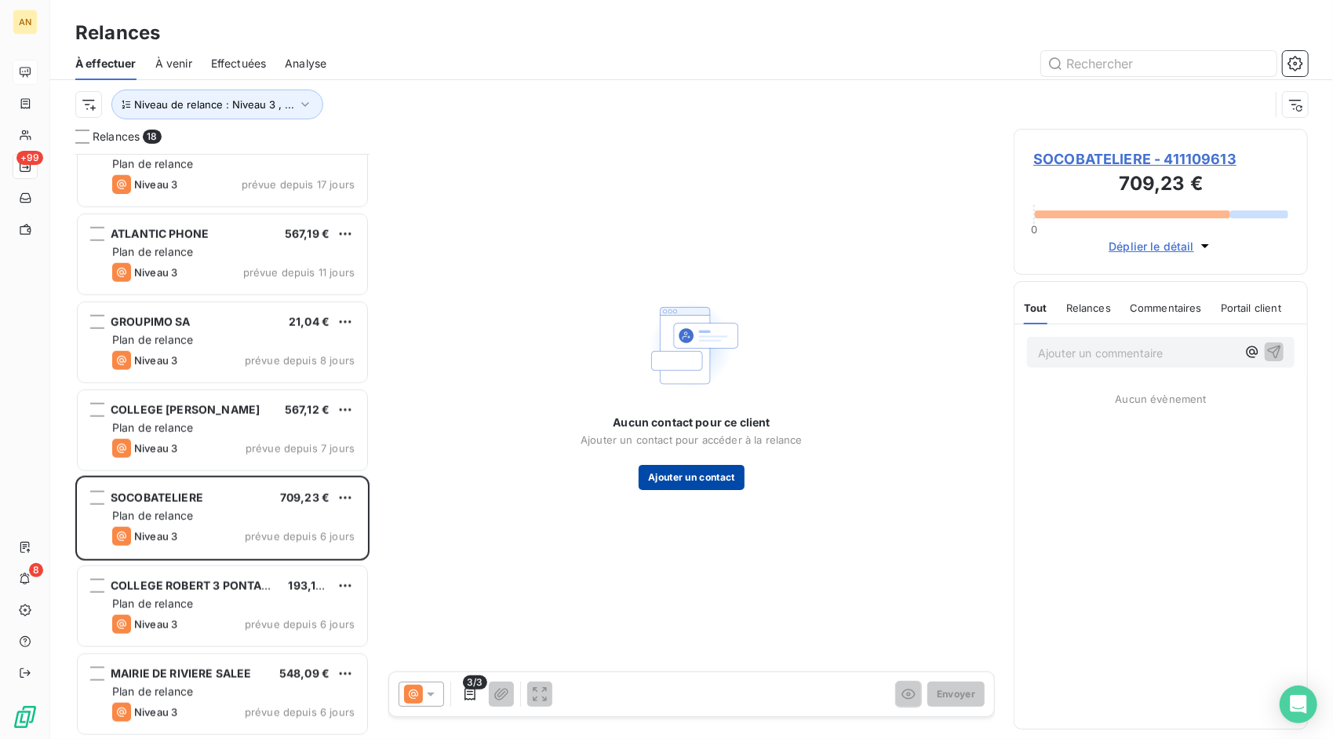
click at [680, 472] on button "Ajouter un contact" at bounding box center [692, 477] width 106 height 25
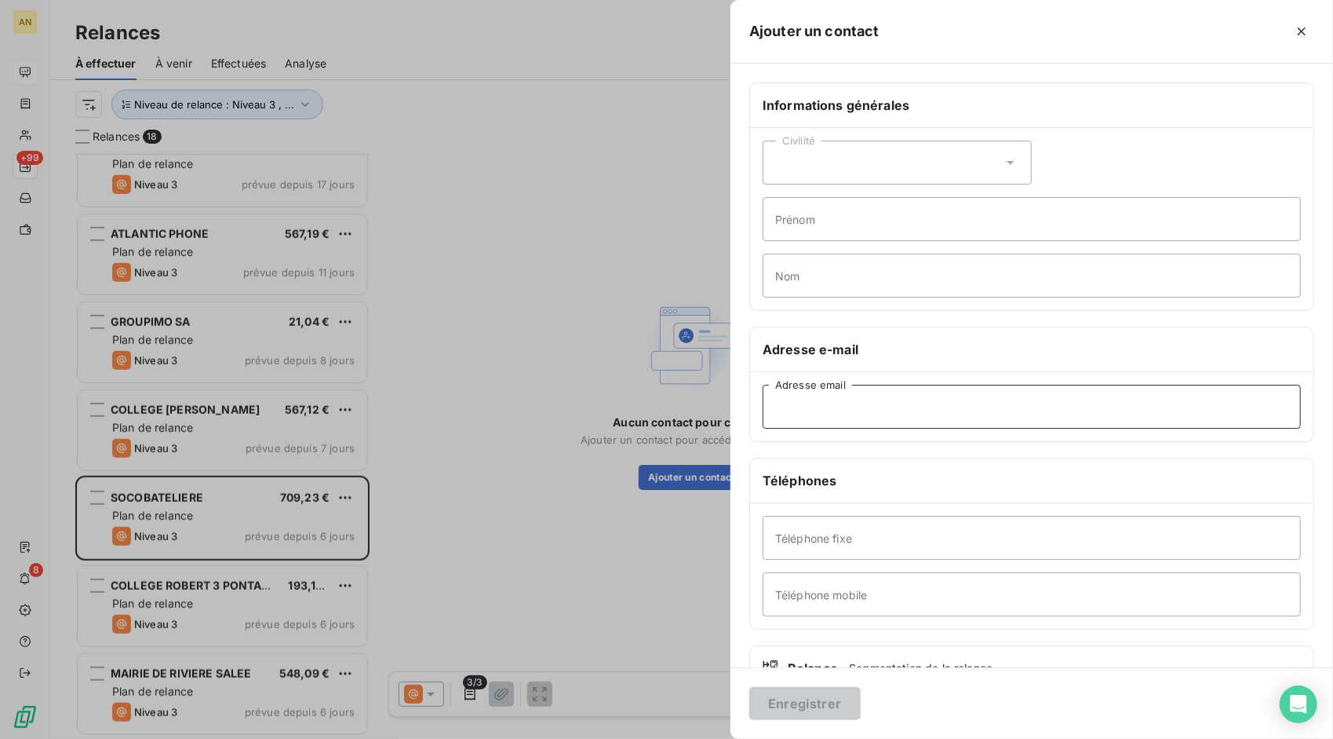
click at [780, 410] on input "Adresse email" at bounding box center [1032, 407] width 538 height 44
paste input "[EMAIL_ADDRESS][DOMAIN_NAME]"
type input "[EMAIL_ADDRESS][DOMAIN_NAME]"
click at [797, 699] on button "Enregistrer" at bounding box center [805, 703] width 111 height 33
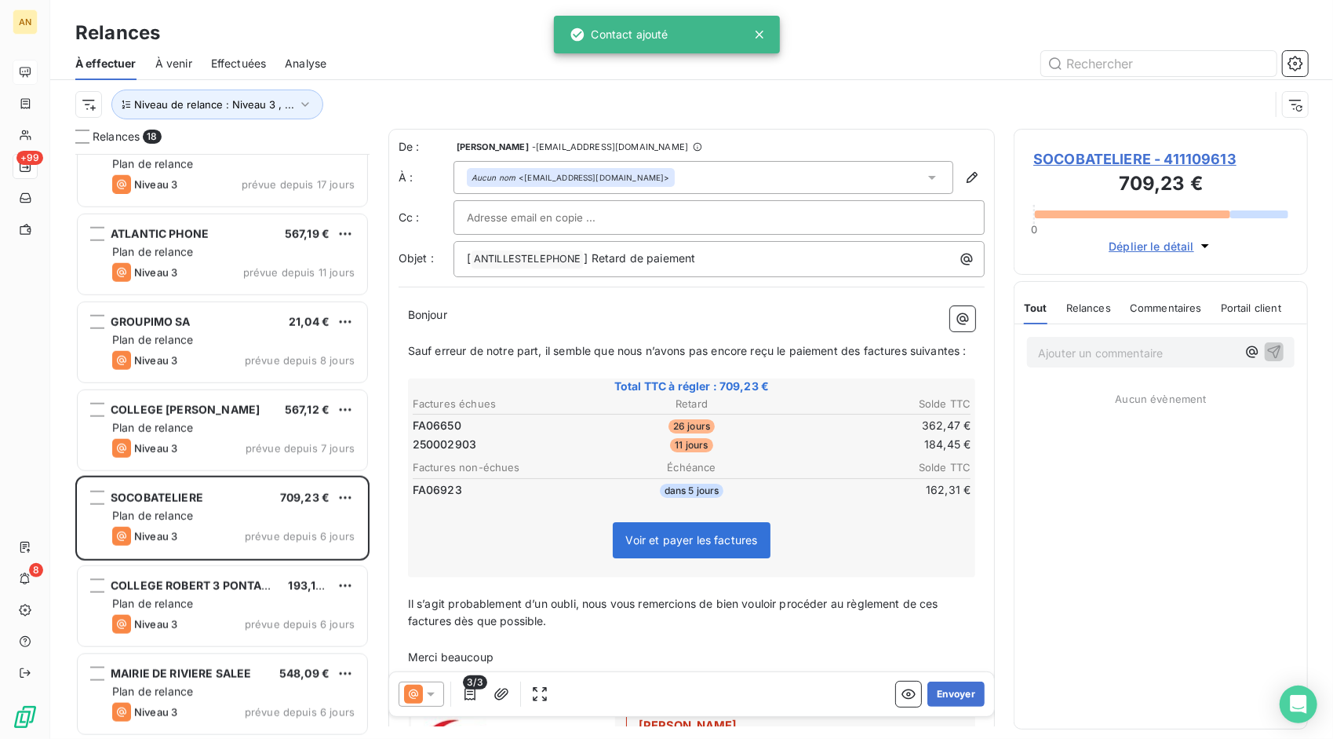
click at [524, 210] on input "text" at bounding box center [551, 218] width 169 height 24
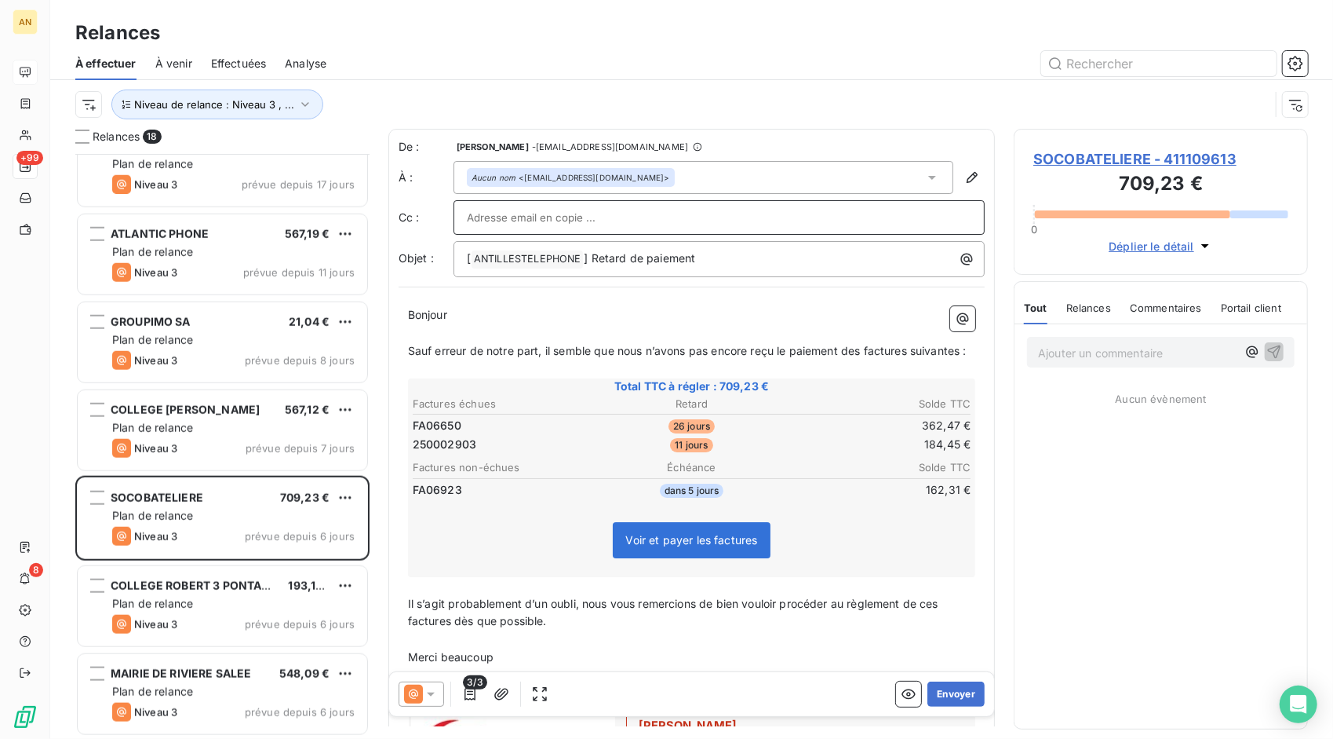
paste input "[PERSON_NAME][EMAIL_ADDRESS][DOMAIN_NAME]"
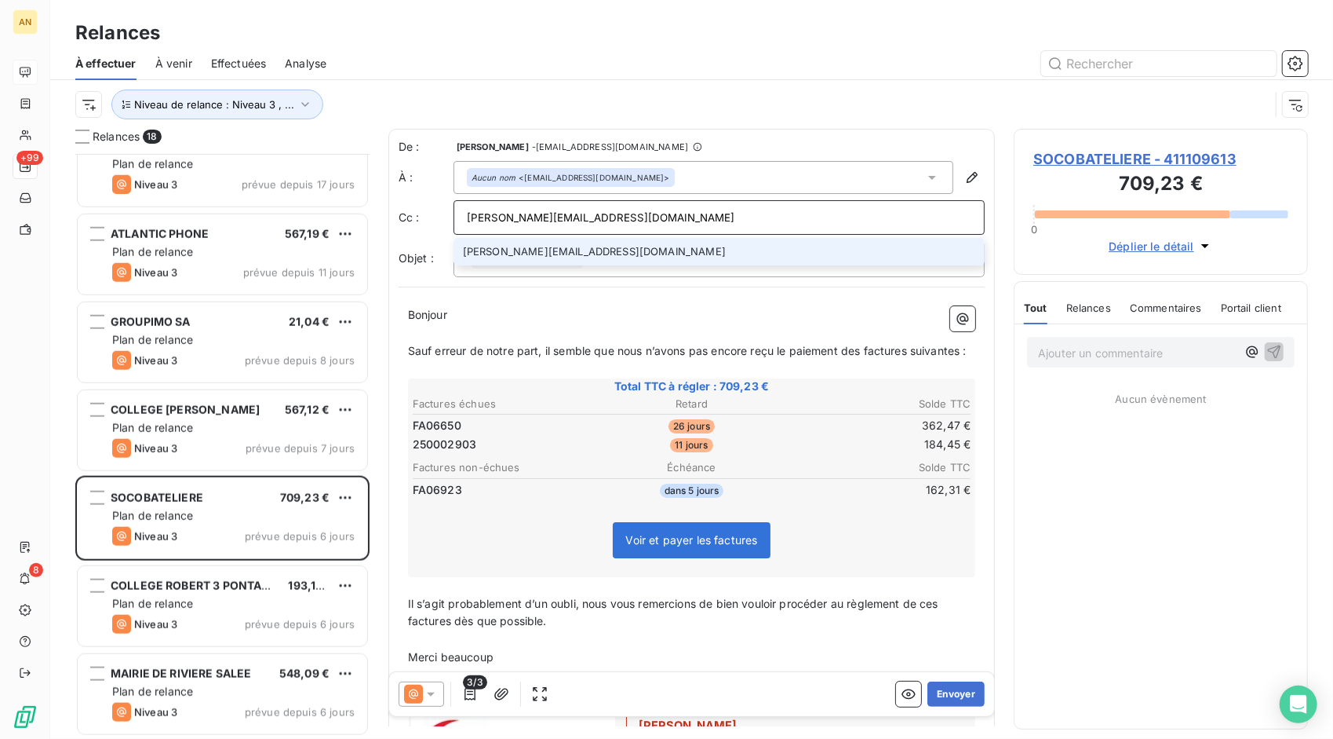
type input "[PERSON_NAME][EMAIL_ADDRESS][DOMAIN_NAME]"
click at [531, 243] on li "[PERSON_NAME][EMAIL_ADDRESS][DOMAIN_NAME]" at bounding box center [720, 251] width 532 height 27
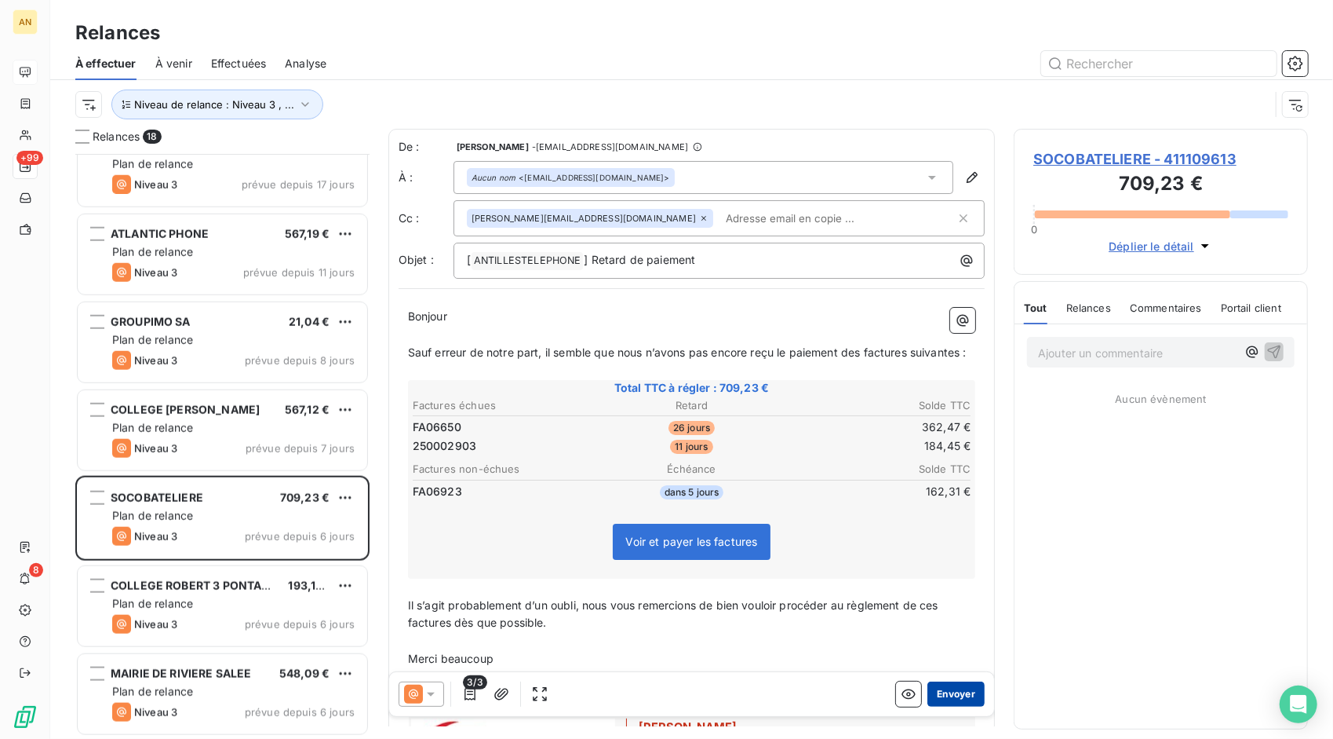
click at [930, 690] on button "Envoyer" at bounding box center [956, 693] width 57 height 25
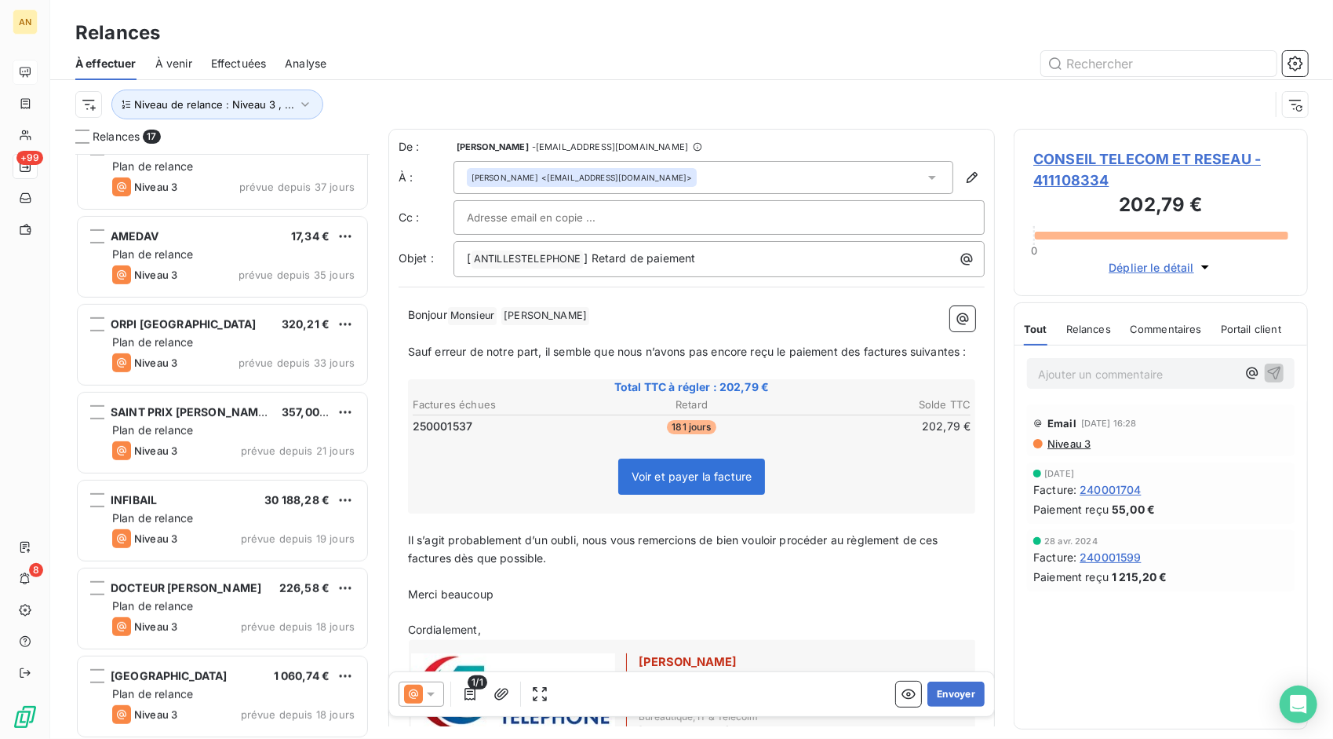
scroll to position [517, 0]
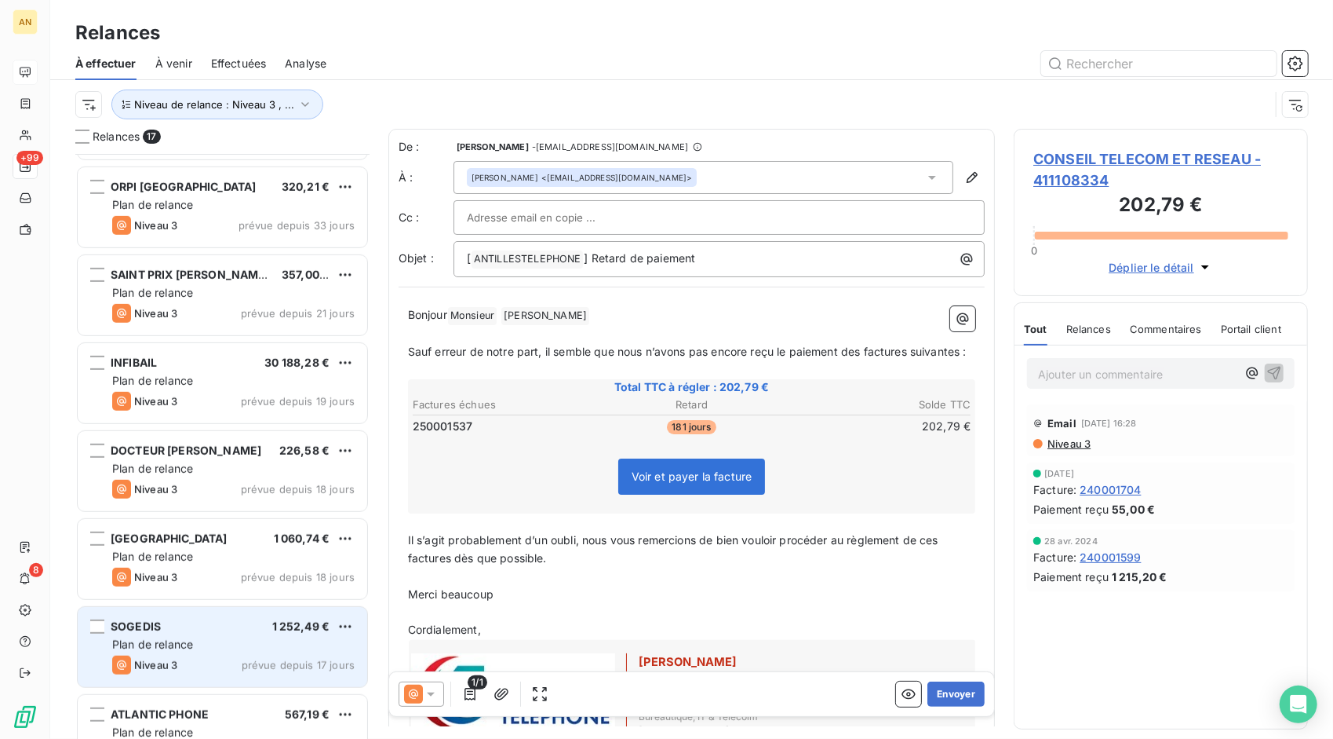
click at [223, 650] on div "Plan de relance" at bounding box center [233, 645] width 243 height 16
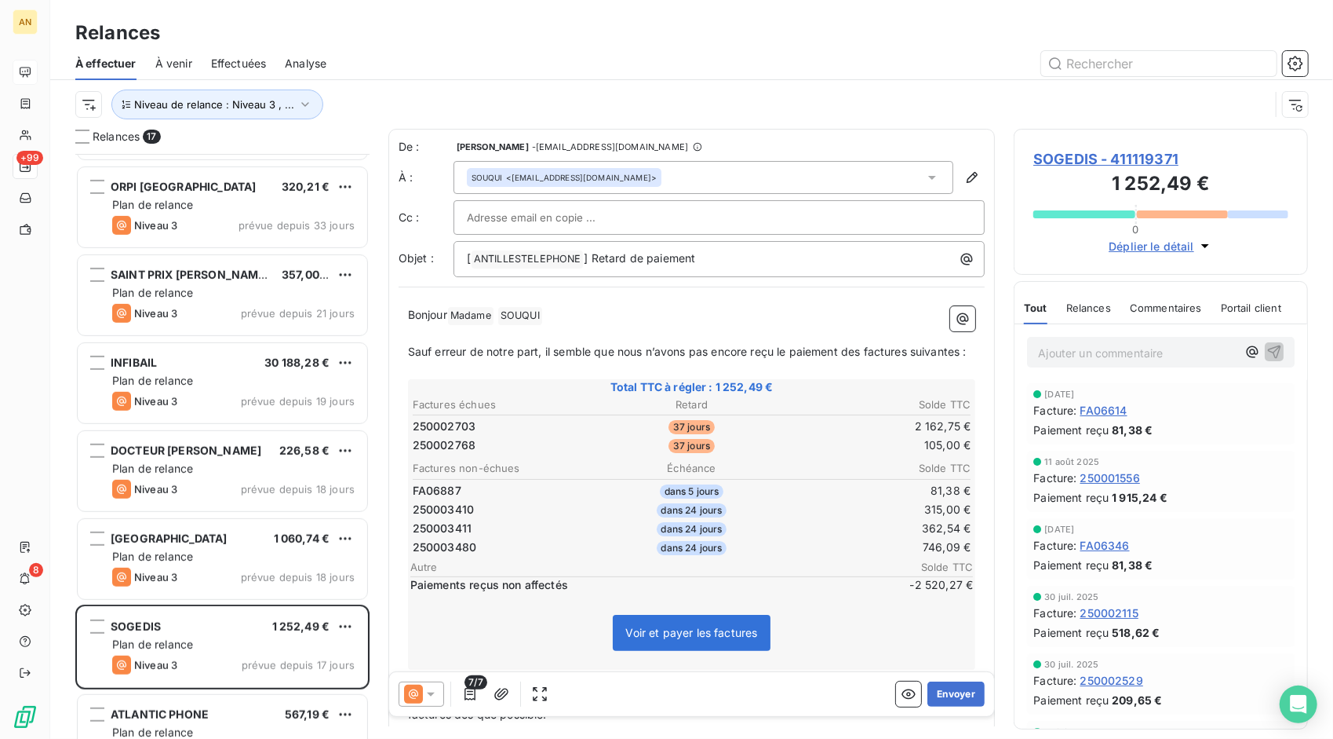
click at [1154, 151] on span "SOGEDIS - 411119371" at bounding box center [1161, 158] width 255 height 21
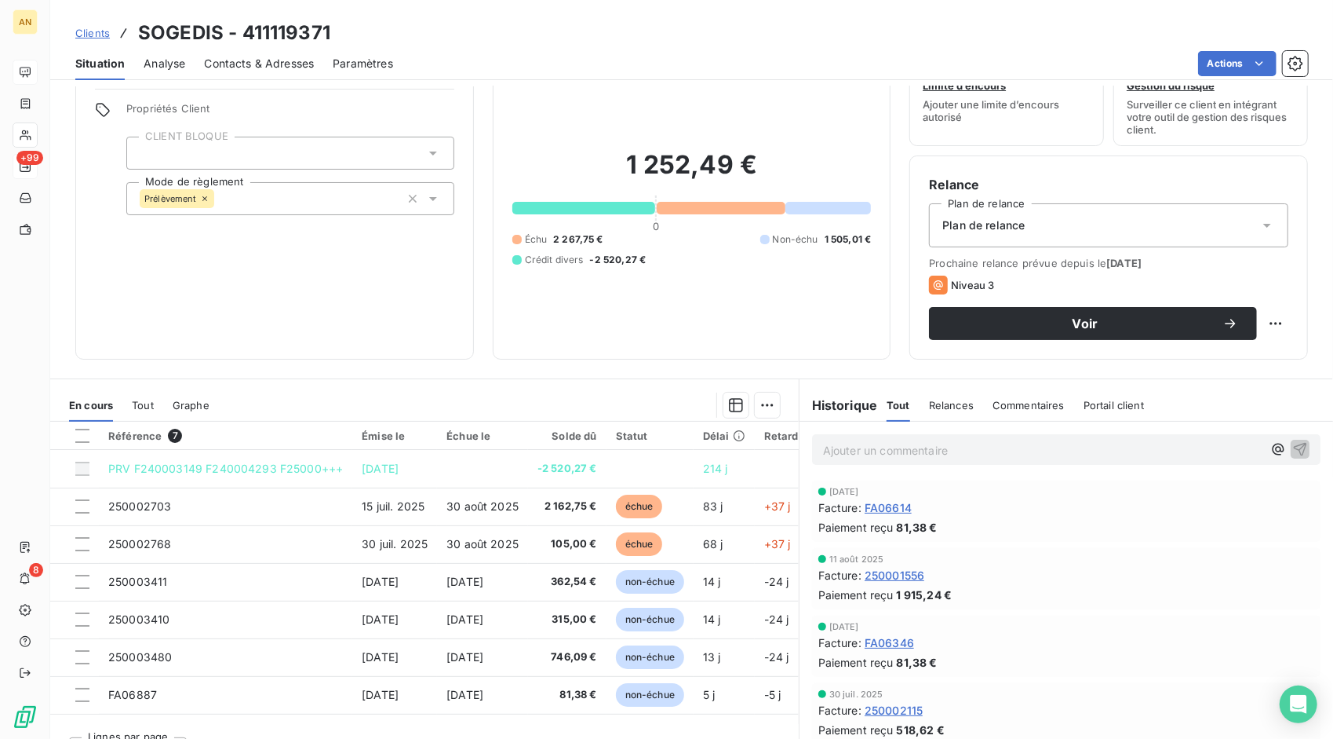
scroll to position [89, 0]
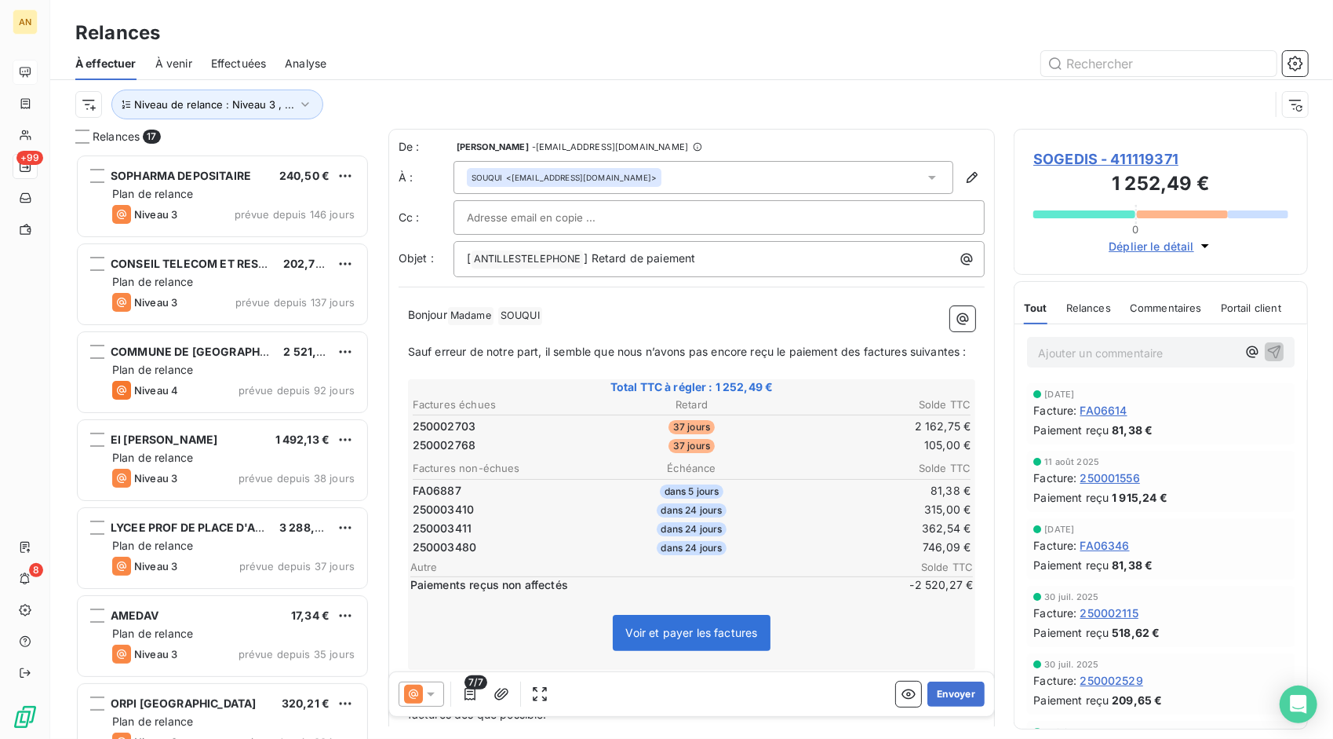
scroll to position [573, 283]
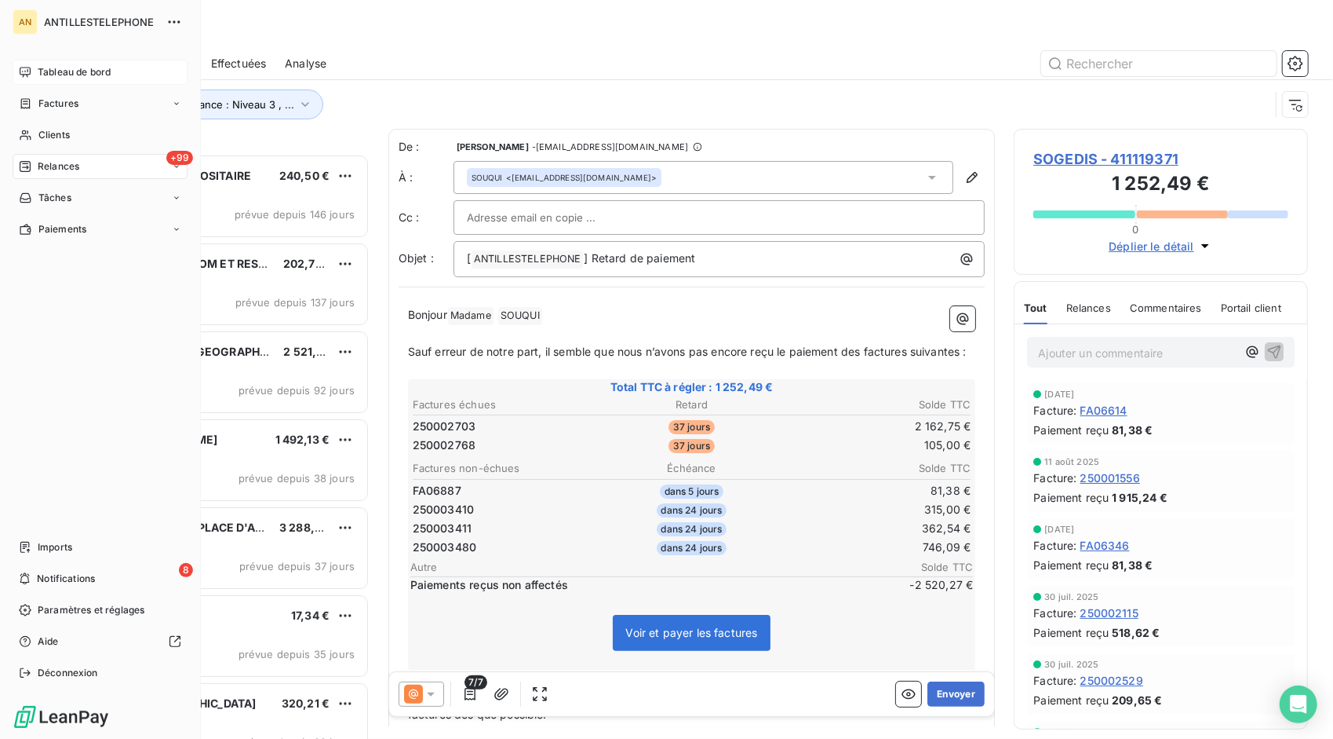
click at [25, 61] on div "Tableau de bord" at bounding box center [100, 72] width 175 height 25
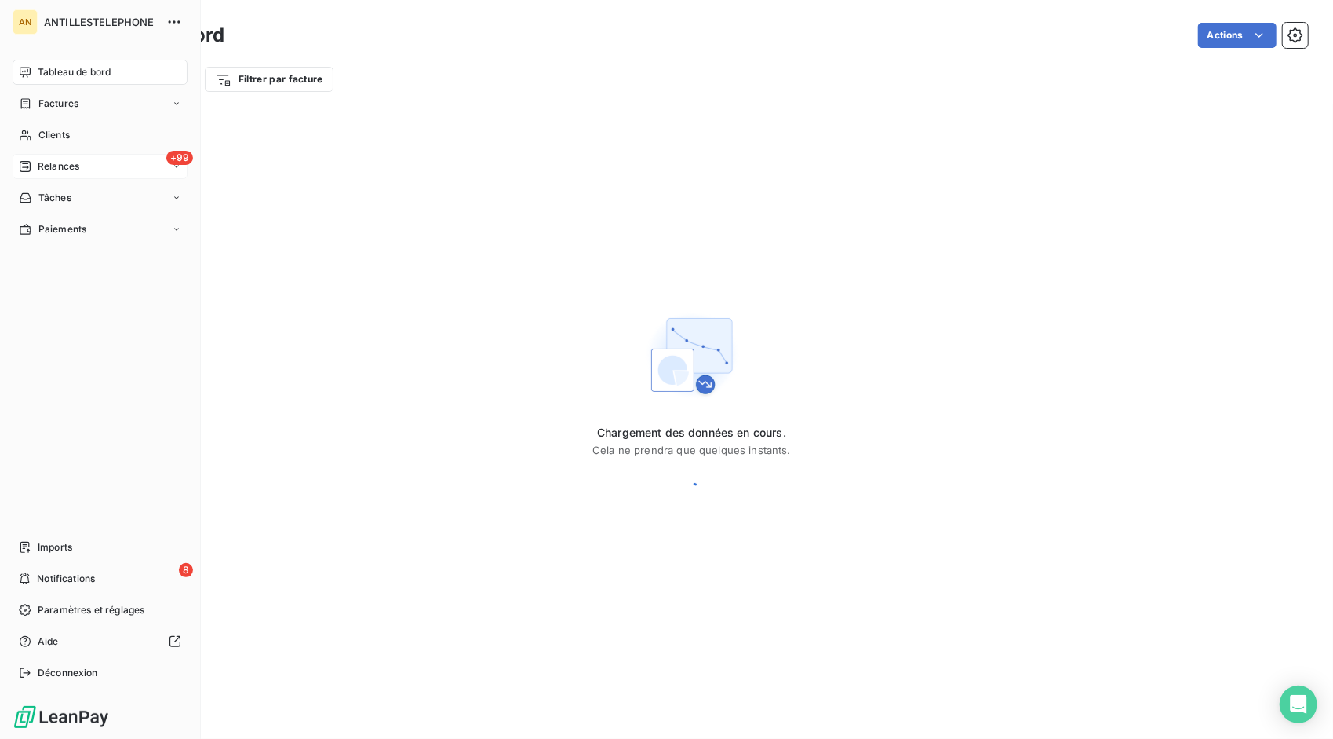
drag, startPoint x: 36, startPoint y: 75, endPoint x: 43, endPoint y: 80, distance: 8.5
click at [36, 76] on div "Tableau de bord" at bounding box center [100, 72] width 175 height 25
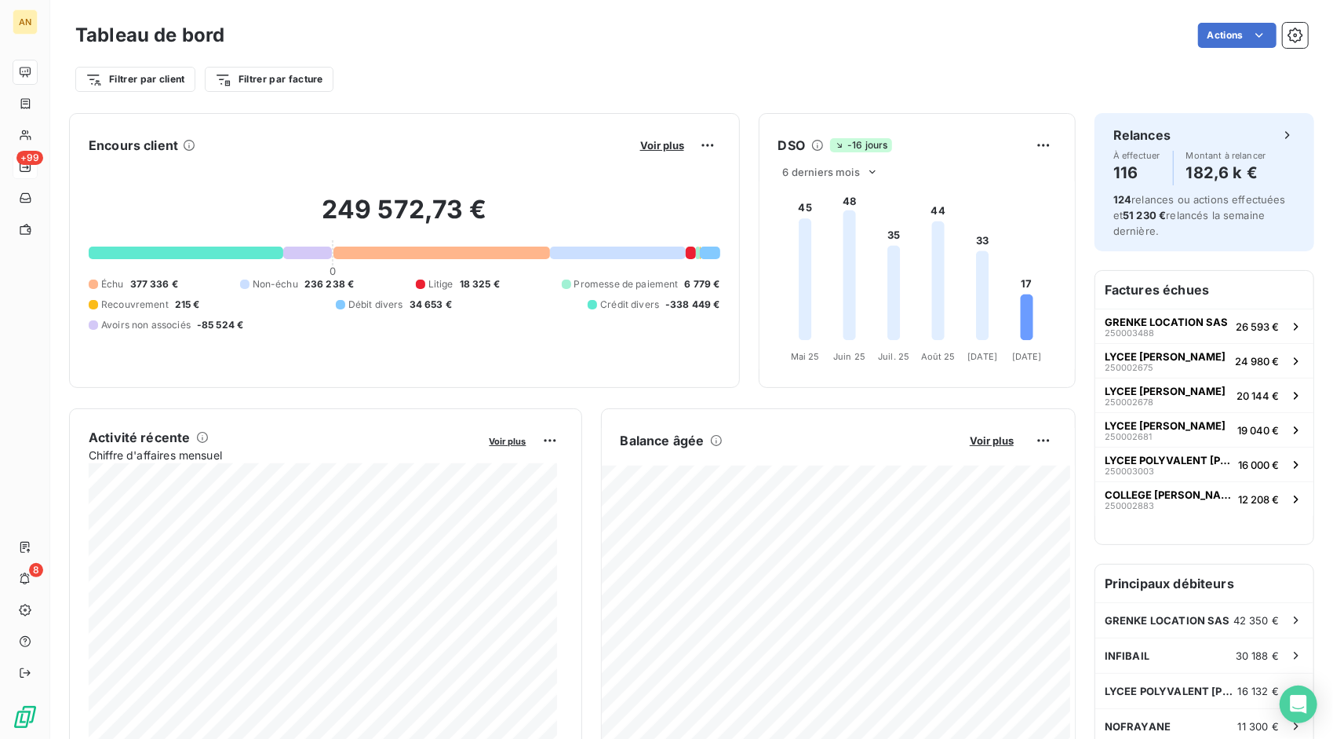
click at [203, 248] on div at bounding box center [186, 252] width 195 height 13
click at [699, 143] on html "AN +99 8 Tableau de bord Actions Filtrer par client Filtrer par facture Encours…" at bounding box center [666, 369] width 1333 height 739
click at [647, 148] on html "AN +99 8 Tableau de bord Actions Filtrer par client Filtrer par facture Encours…" at bounding box center [666, 369] width 1333 height 739
click at [650, 144] on span "Voir plus" at bounding box center [662, 145] width 44 height 13
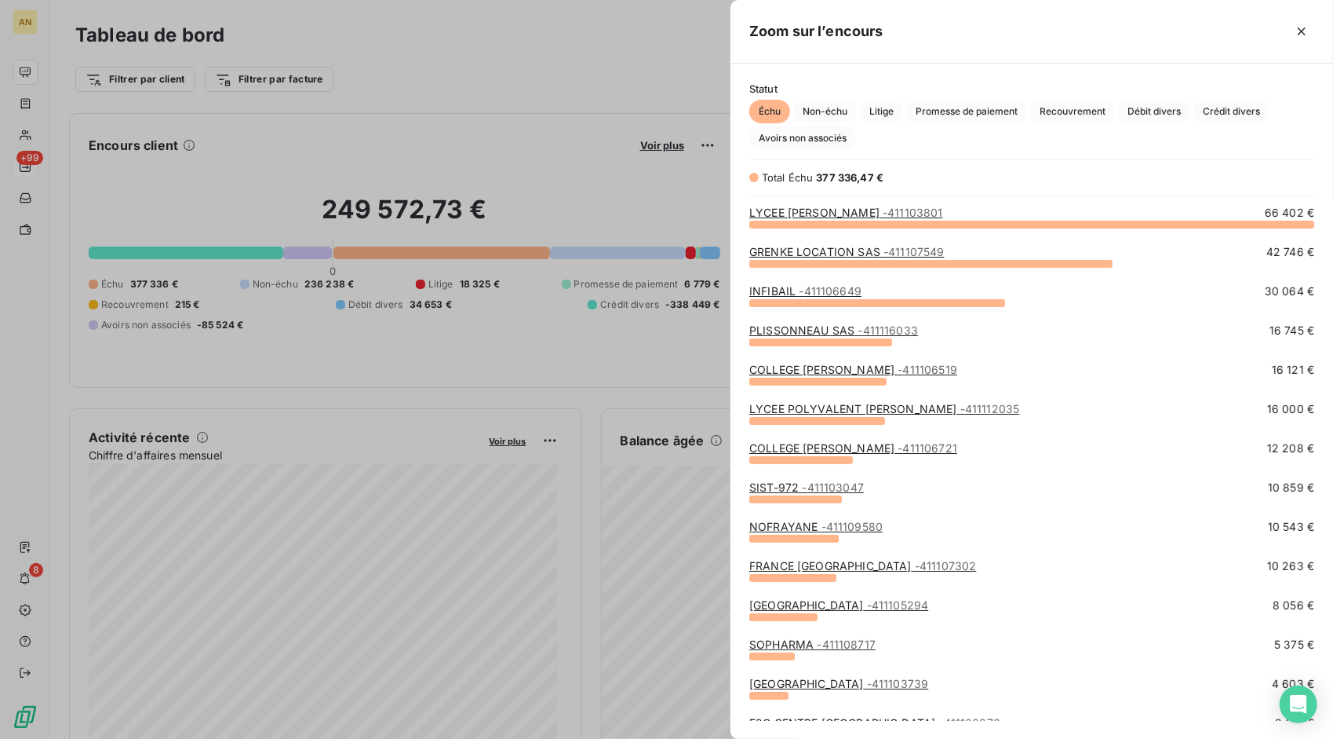
scroll to position [503, 590]
click at [815, 213] on link "LYCEE [PERSON_NAME] - 411103801" at bounding box center [847, 212] width 194 height 13
